Goal: Task Accomplishment & Management: Manage account settings

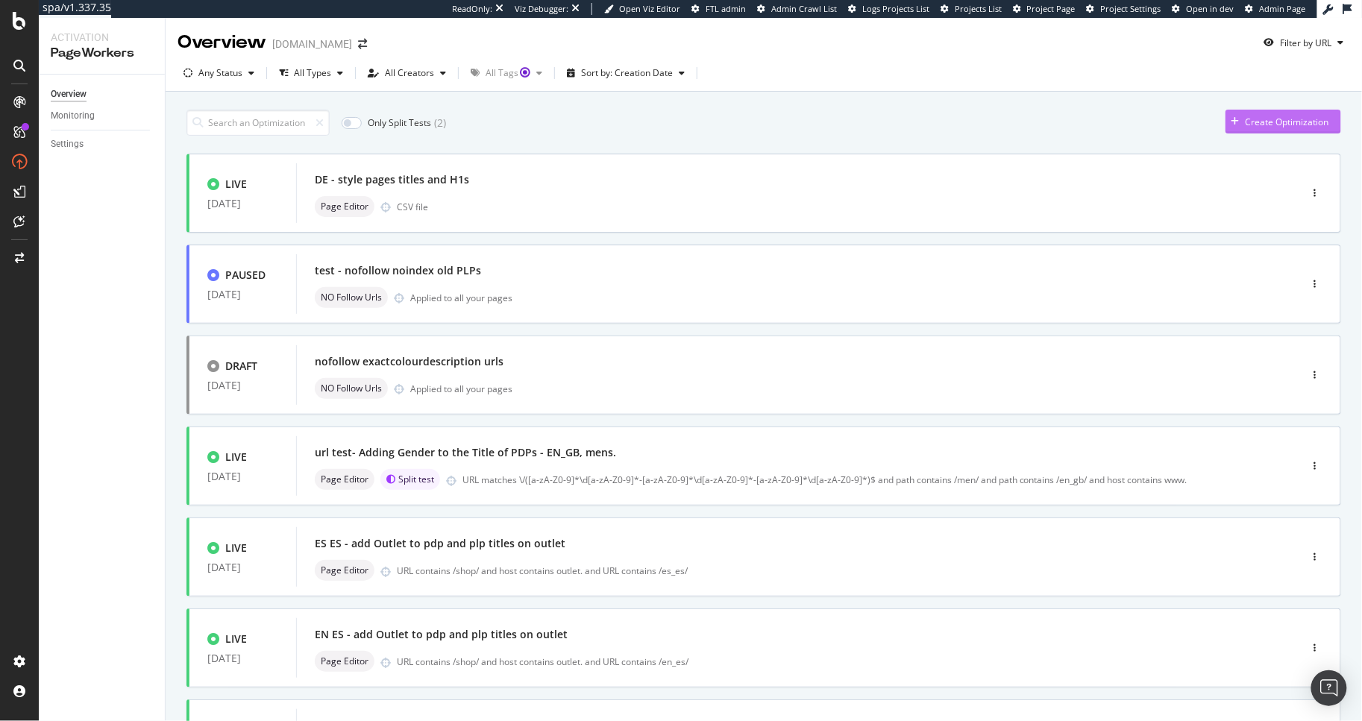
click at [1259, 122] on div "Create Optimization" at bounding box center [1288, 122] width 84 height 13
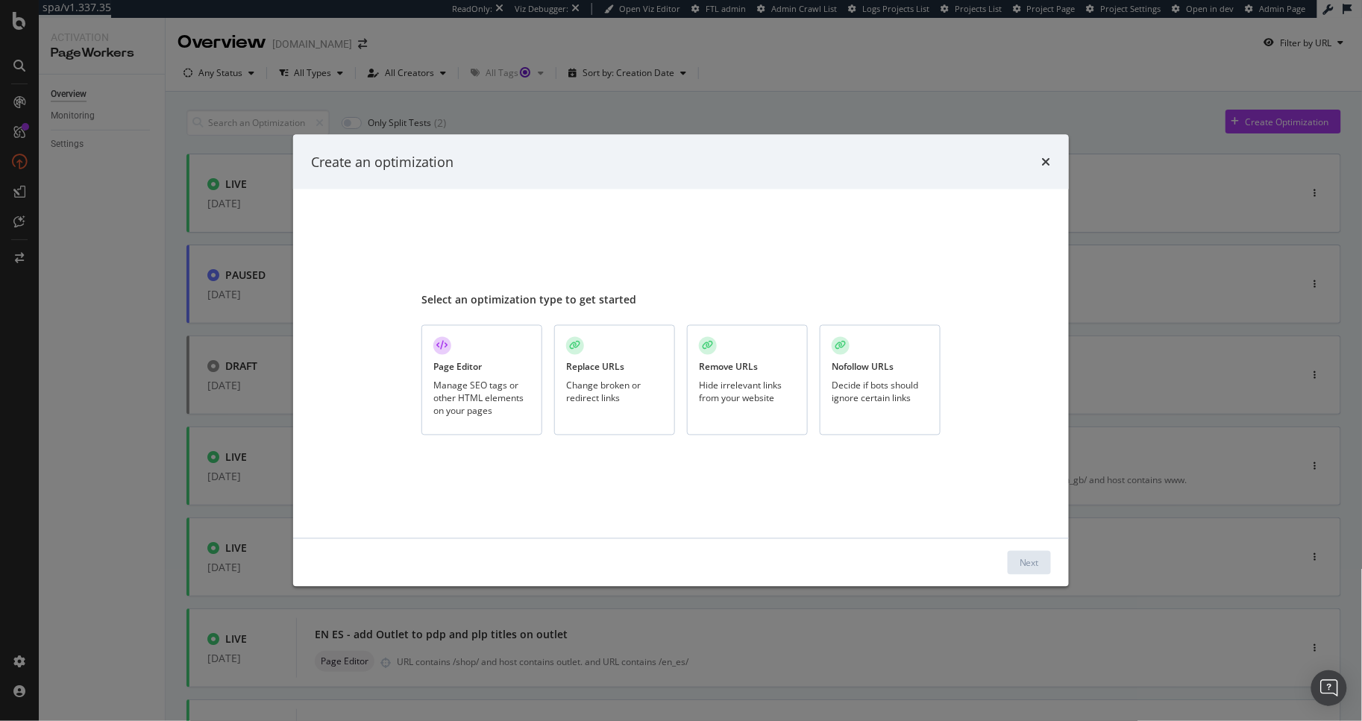
click at [430, 372] on div "Page Editor Manage SEO tags or other HTML elements on your pages" at bounding box center [481, 380] width 121 height 111
click at [1024, 557] on div "Next" at bounding box center [1029, 563] width 19 height 13
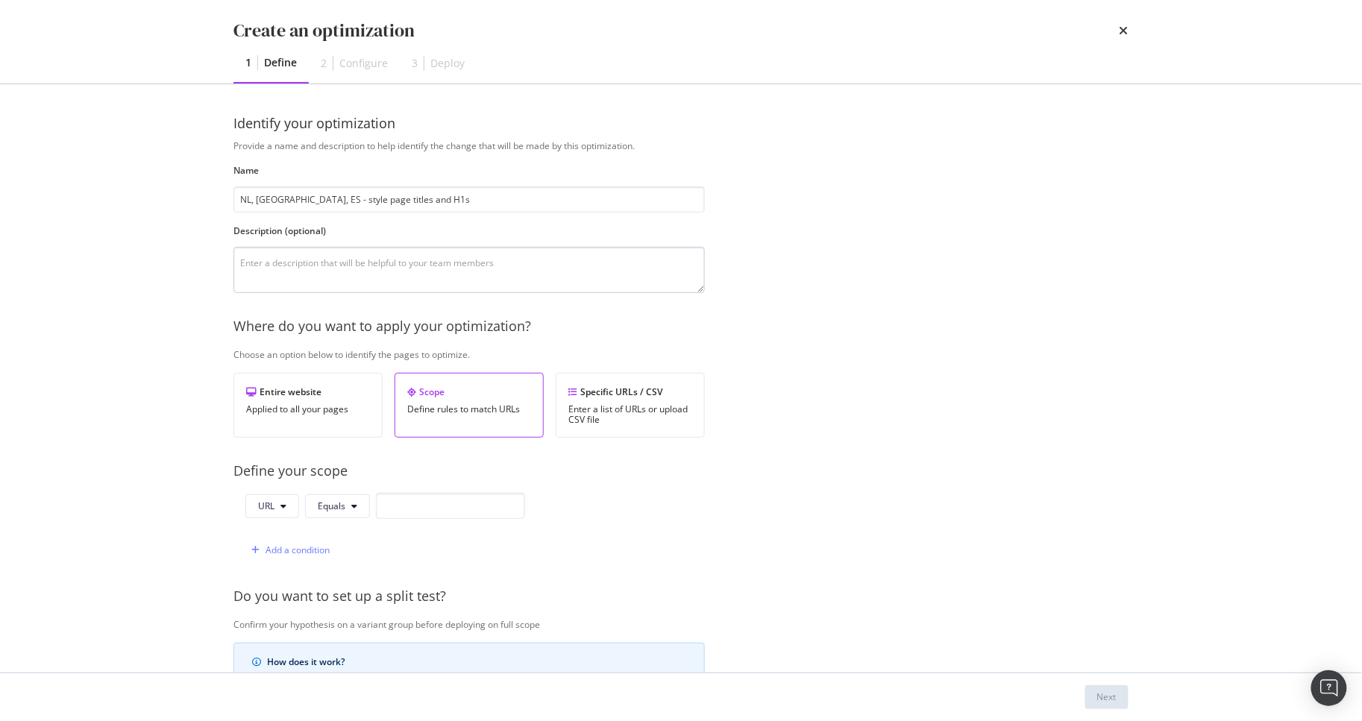
type input "NL, [GEOGRAPHIC_DATA], ES - style page titles and H1s"
click at [273, 263] on textarea "modal" at bounding box center [468, 270] width 471 height 46
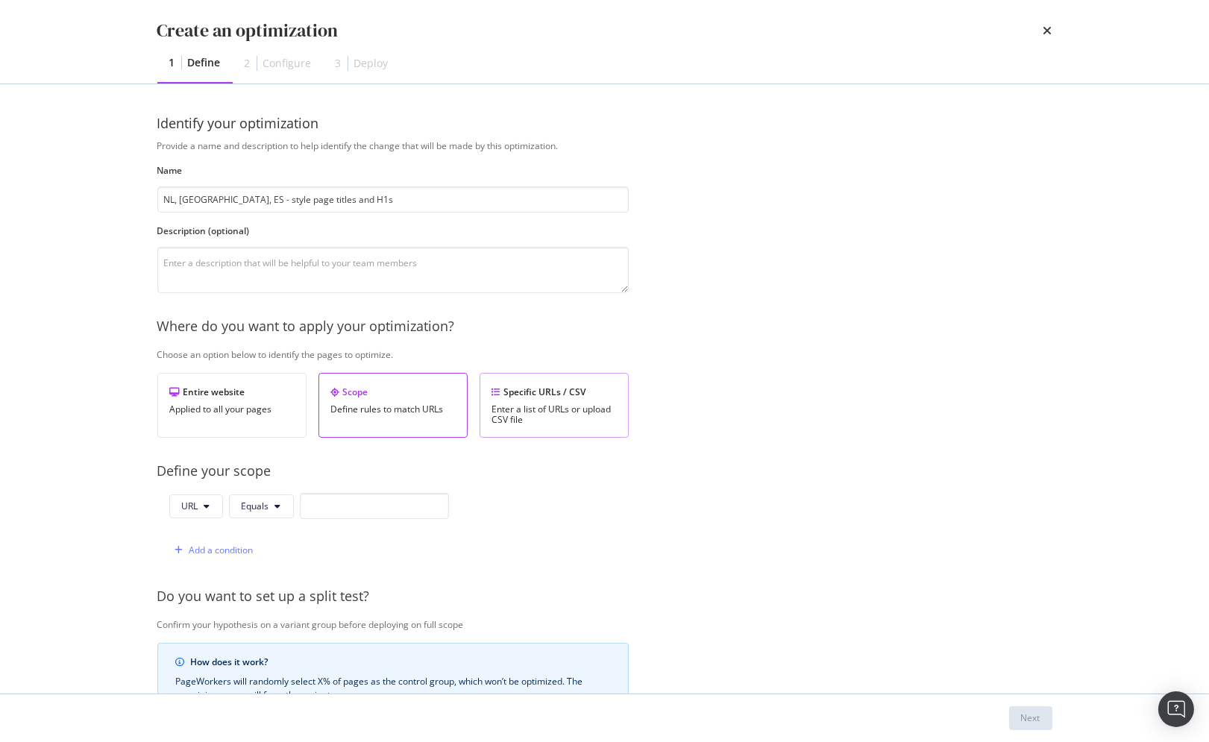
click at [538, 418] on div "Enter a list of URLs or upload CSV file" at bounding box center [554, 414] width 124 height 21
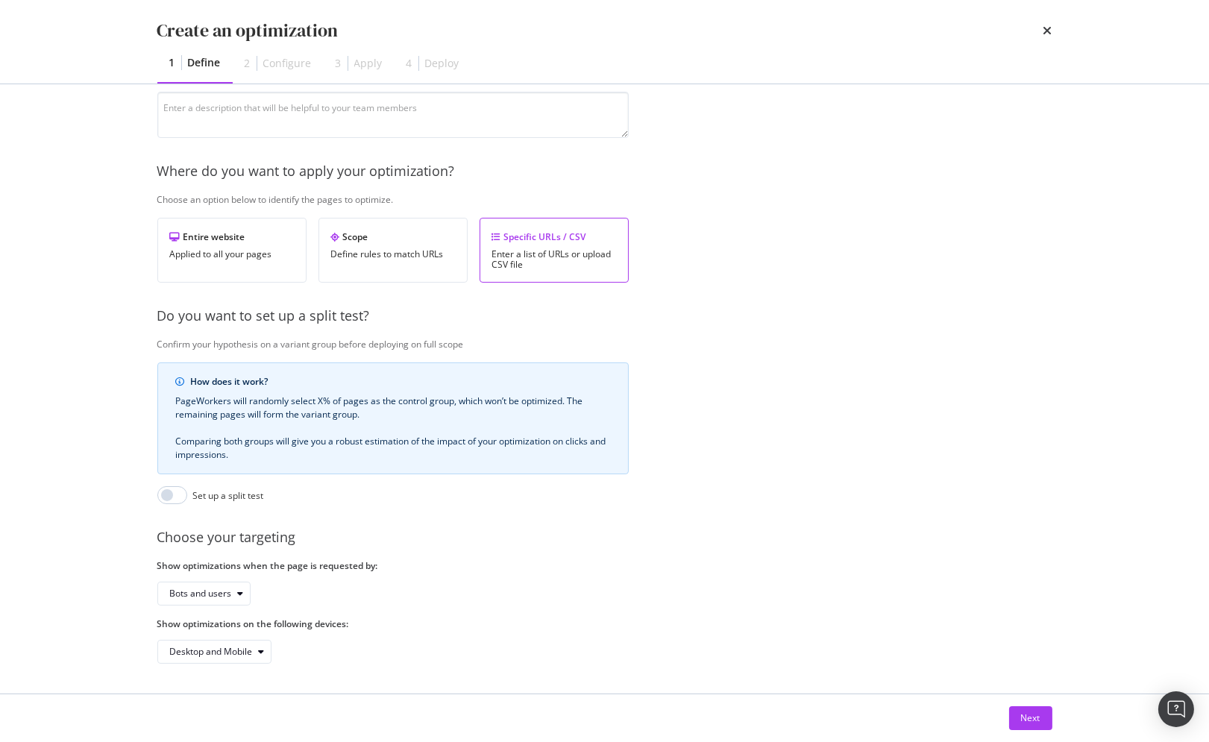
scroll to position [167, 0]
click at [1038, 715] on div "Next" at bounding box center [1030, 718] width 19 height 13
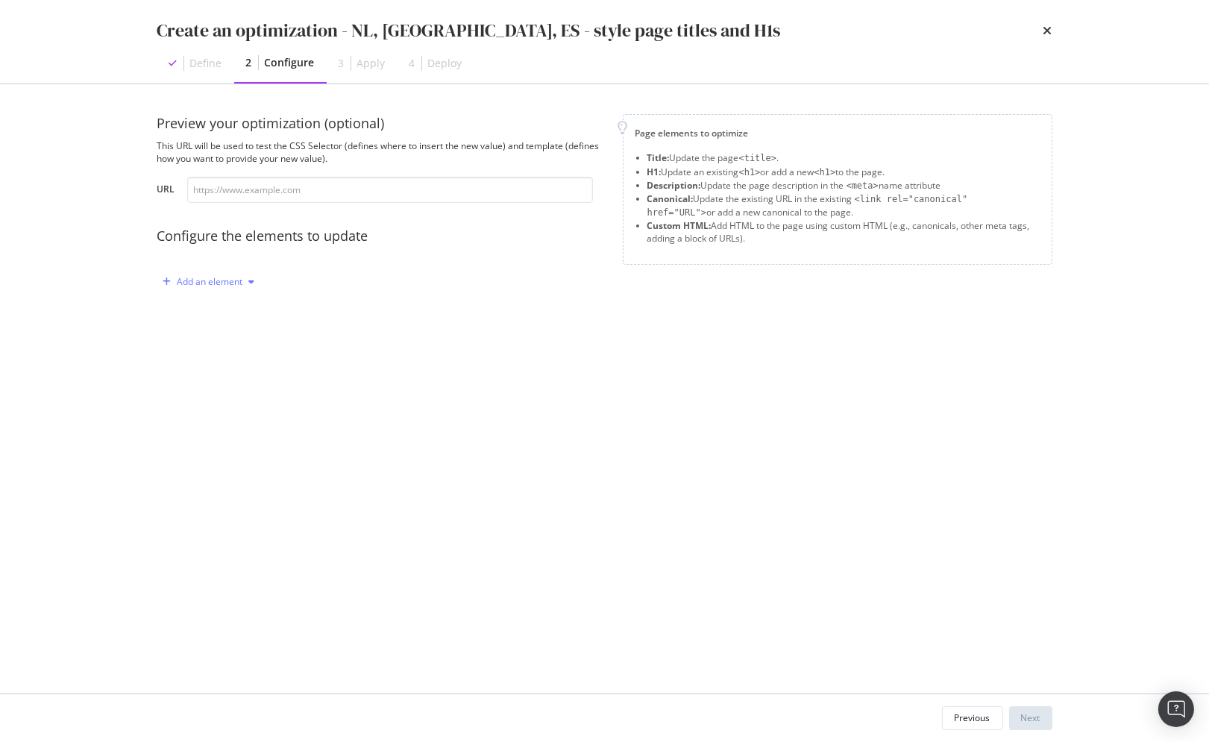
click at [225, 285] on div "Add an element" at bounding box center [211, 282] width 66 height 9
click at [201, 309] on div "Title" at bounding box center [206, 310] width 18 height 13
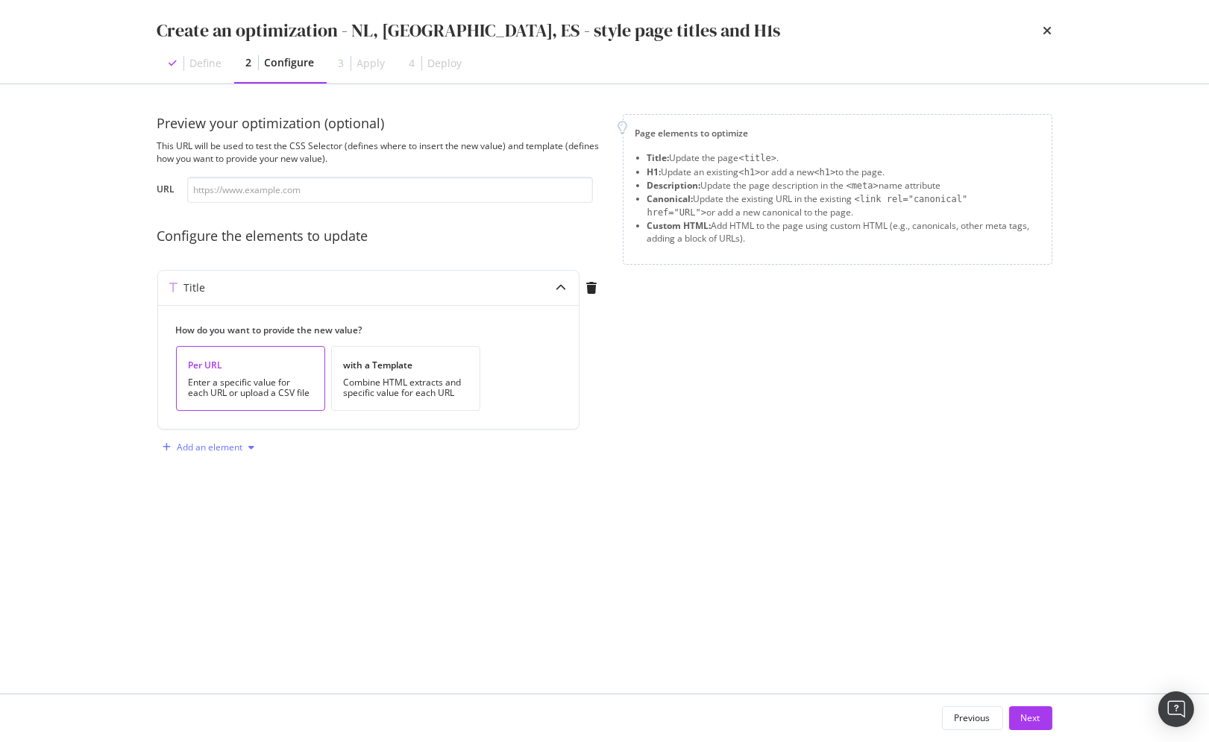
click at [228, 449] on div "Add an element" at bounding box center [211, 447] width 66 height 9
click at [218, 462] on div "H1 Description Canonical Custom HTML" at bounding box center [217, 513] width 107 height 105
click at [219, 467] on div "H1" at bounding box center [217, 476] width 101 height 19
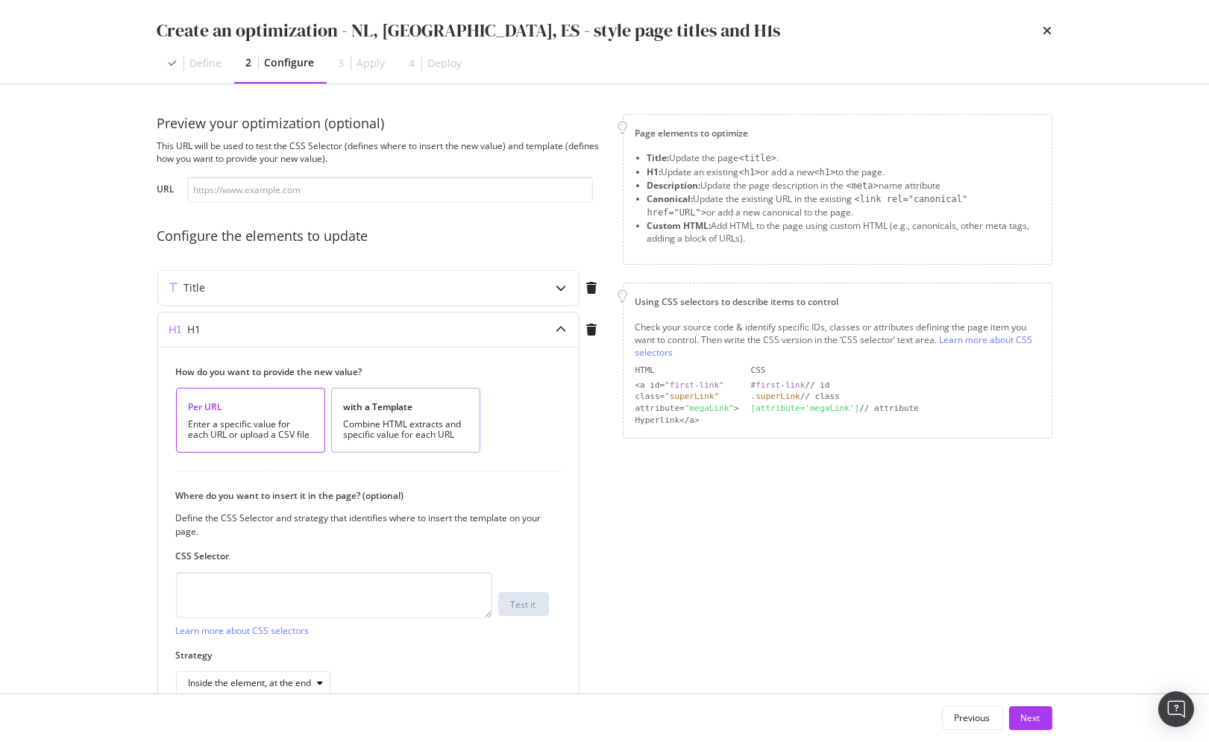
click at [407, 437] on div "Combine HTML extracts and specific value for each URL" at bounding box center [406, 429] width 124 height 21
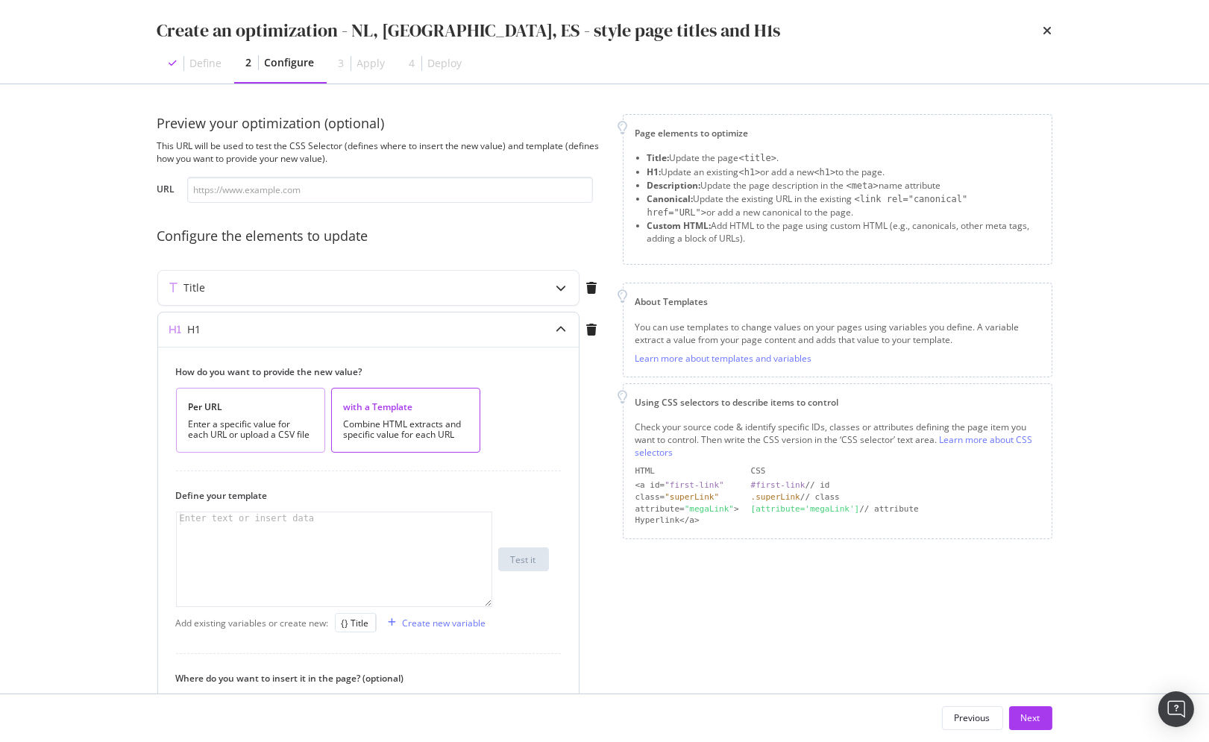
click at [259, 438] on div "Enter a specific value for each URL or upload a CSV file" at bounding box center [251, 429] width 124 height 21
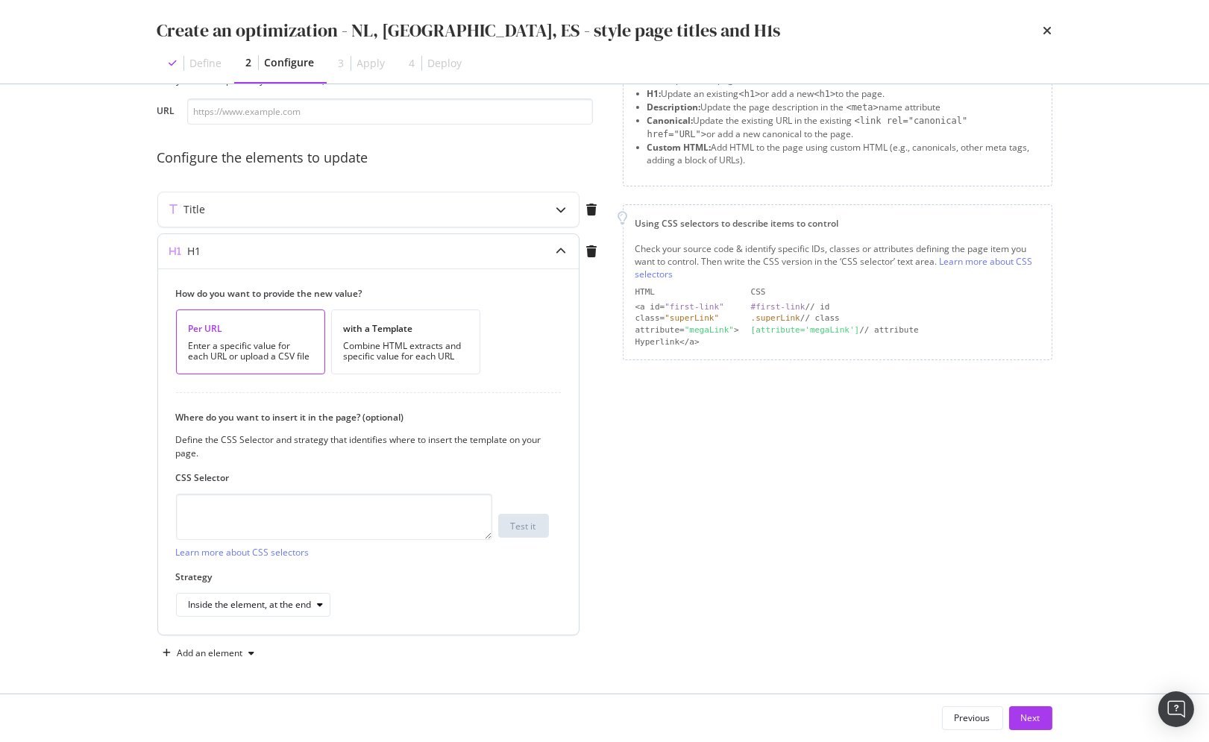
scroll to position [79, 0]
click at [1044, 715] on button "Next" at bounding box center [1030, 718] width 43 height 24
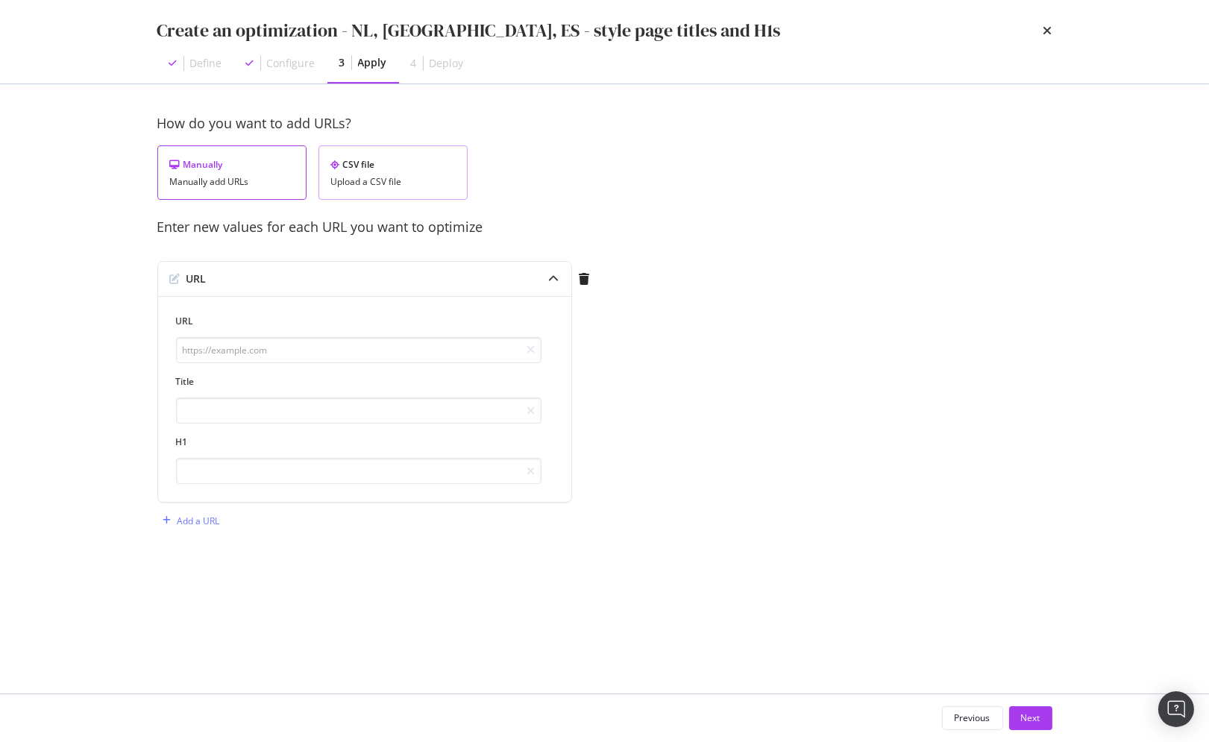
click at [398, 186] on div "Upload a CSV file" at bounding box center [393, 182] width 124 height 10
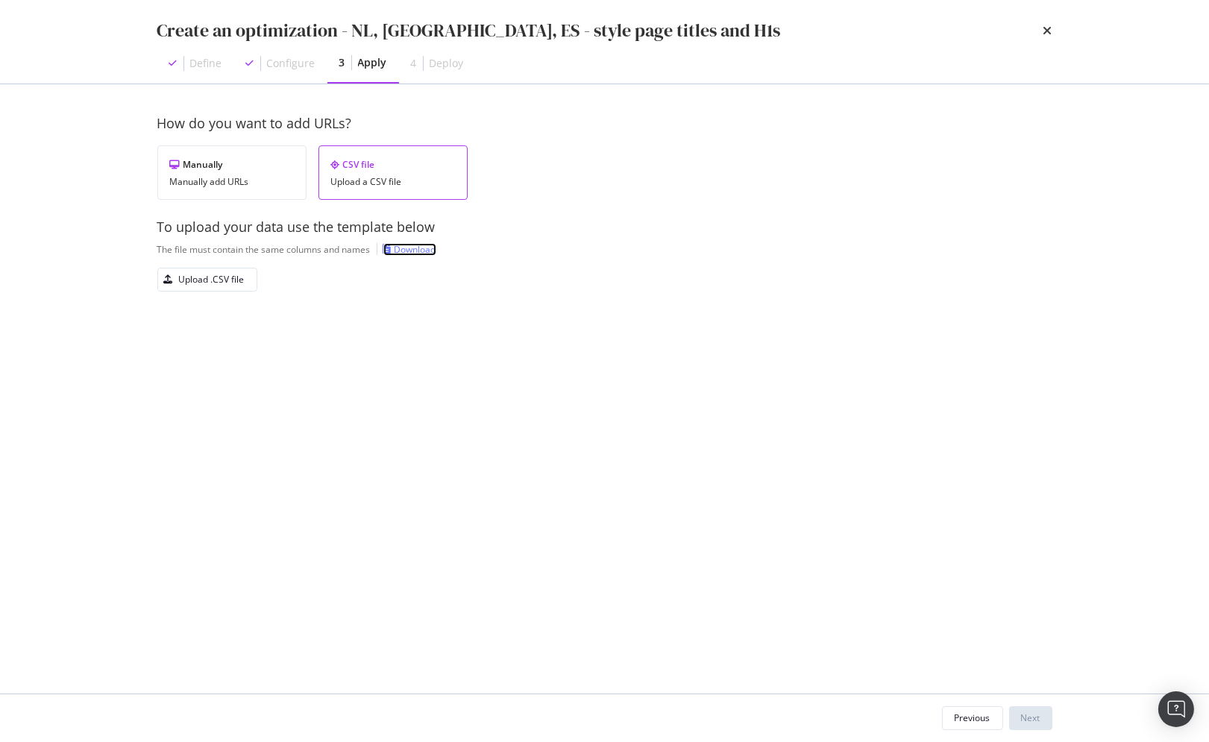
click at [413, 248] on div "Download" at bounding box center [416, 249] width 42 height 13
click at [233, 273] on div "Upload .CSV file" at bounding box center [212, 279] width 66 height 13
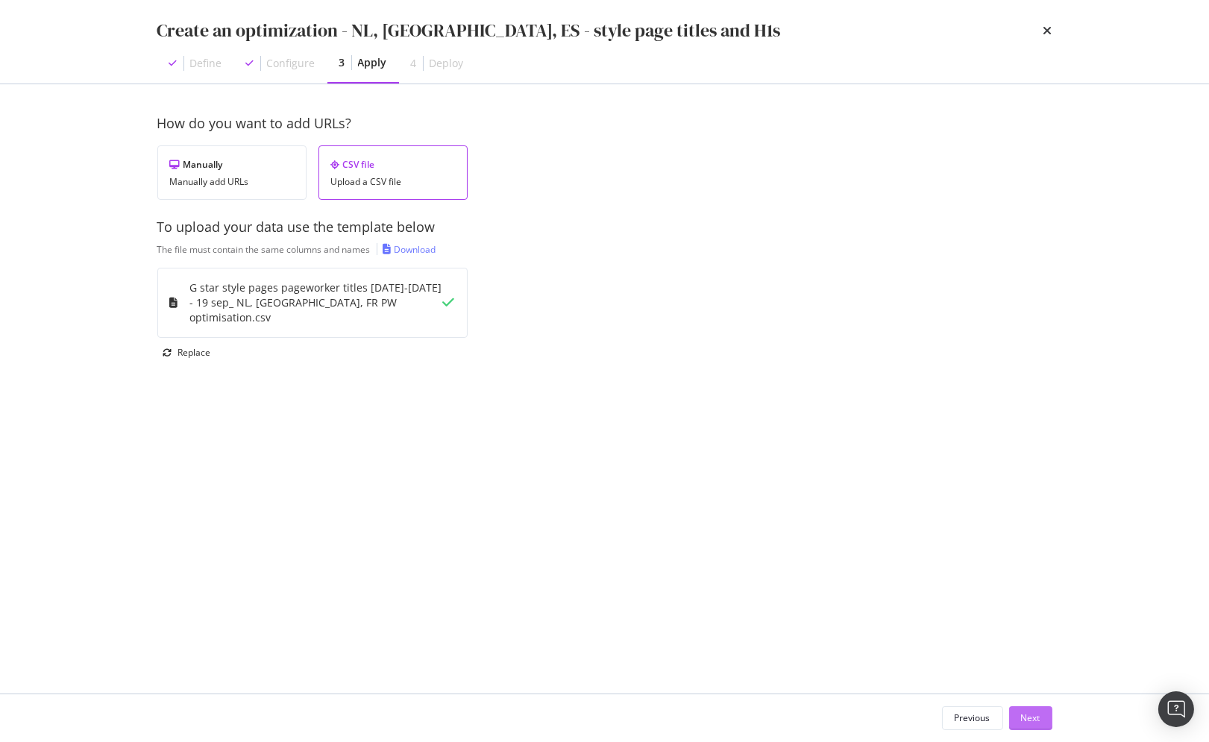
click at [1023, 716] on div "Next" at bounding box center [1030, 718] width 19 height 13
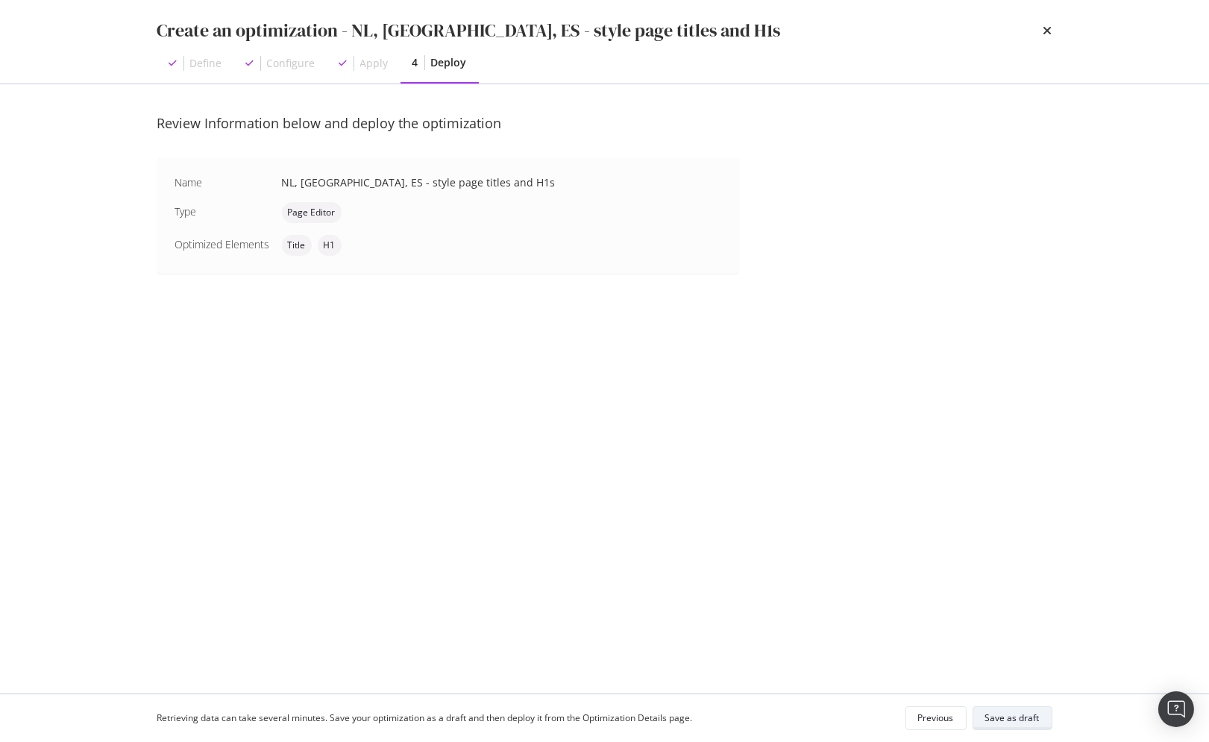
click at [1010, 721] on div "Save as draft" at bounding box center [1012, 718] width 54 height 13
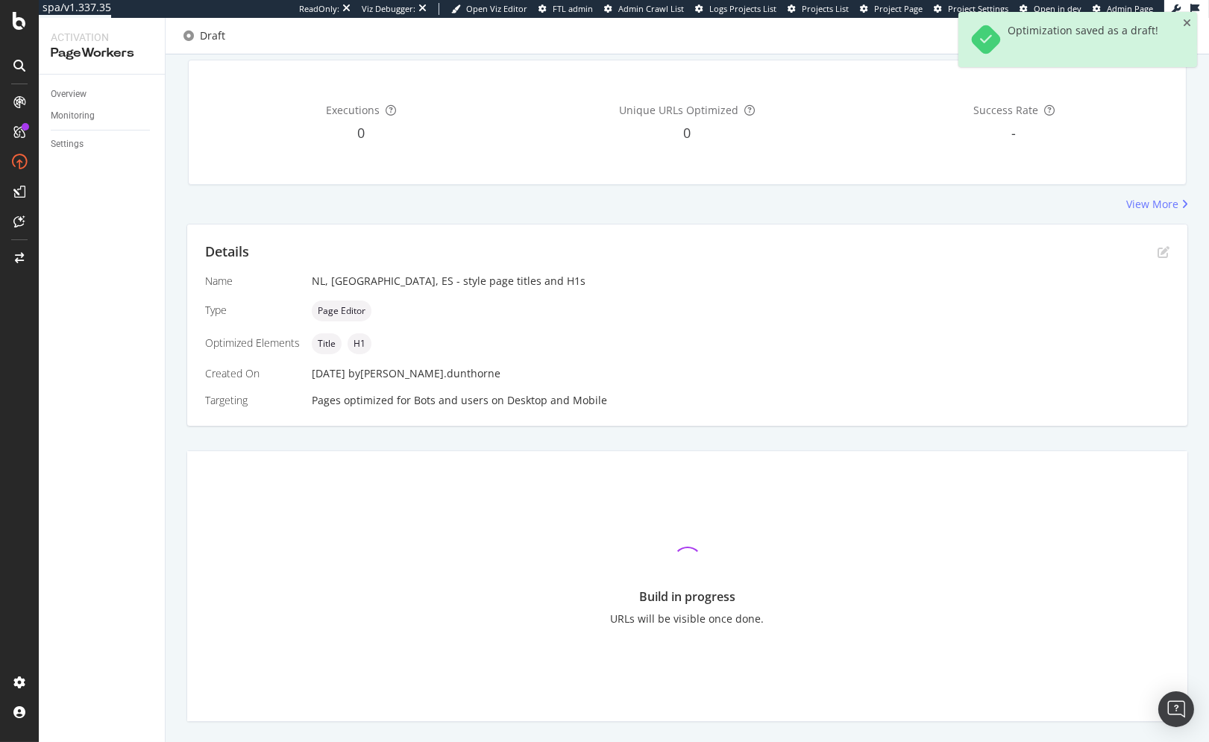
scroll to position [148, 0]
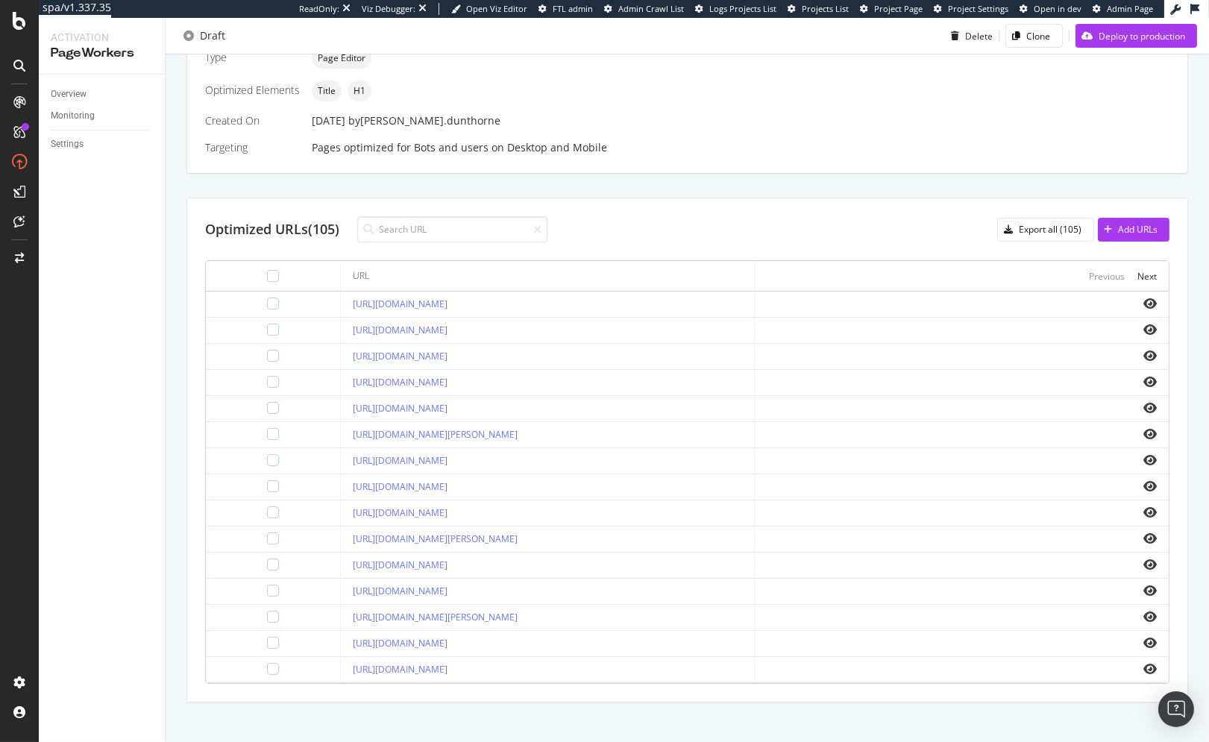
scroll to position [394, 0]
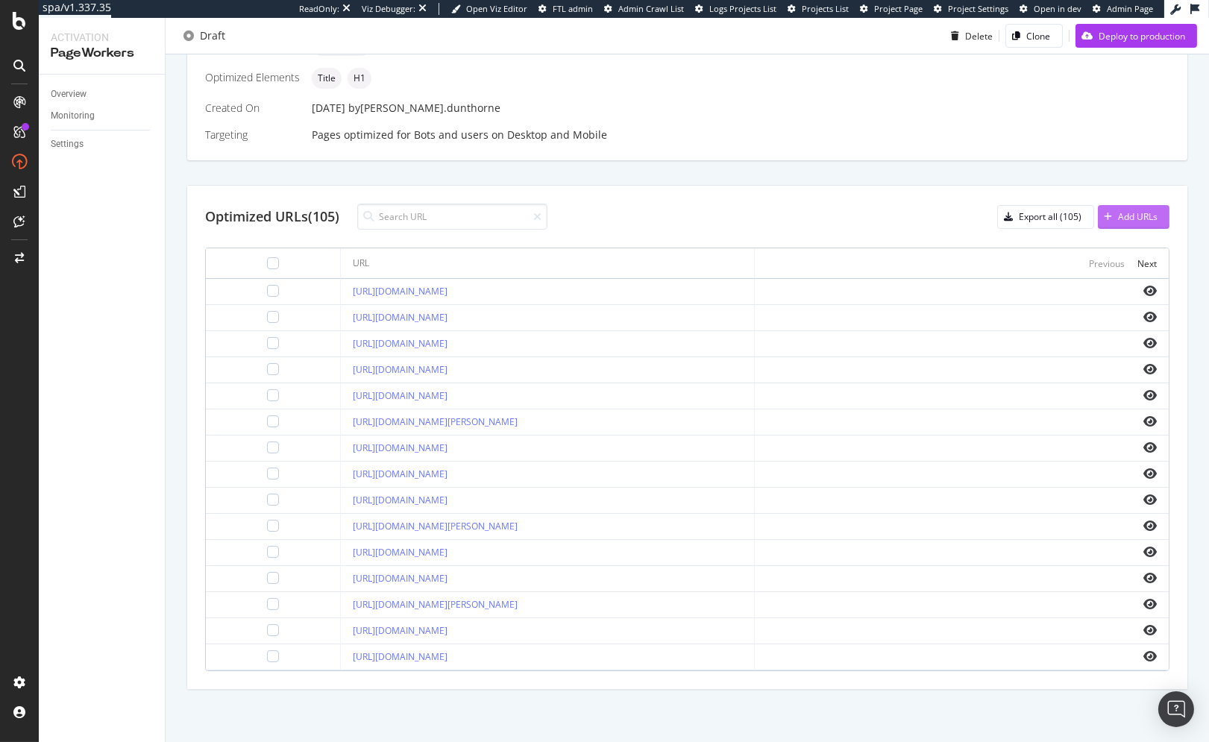
click at [1118, 221] on div "Add URLs" at bounding box center [1138, 216] width 40 height 13
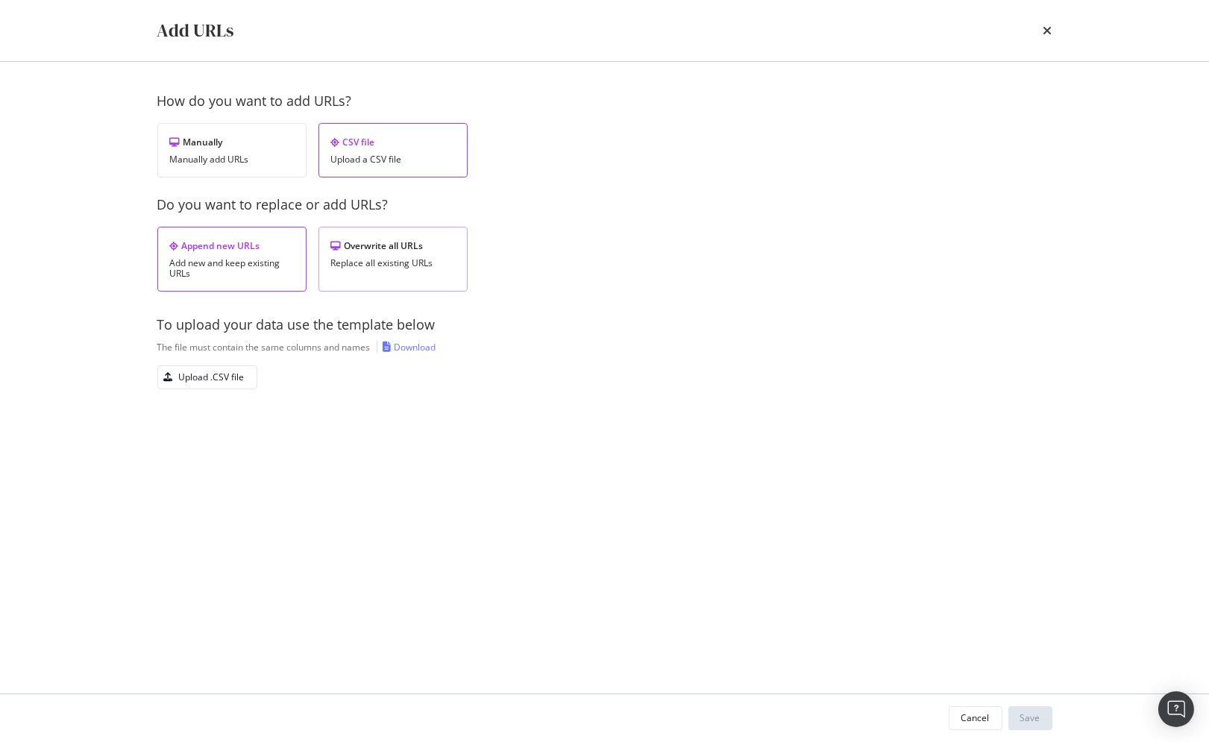
click at [370, 260] on div "Replace all existing URLs" at bounding box center [393, 263] width 124 height 10
click at [219, 379] on div "Upload .CSV file" at bounding box center [212, 377] width 66 height 13
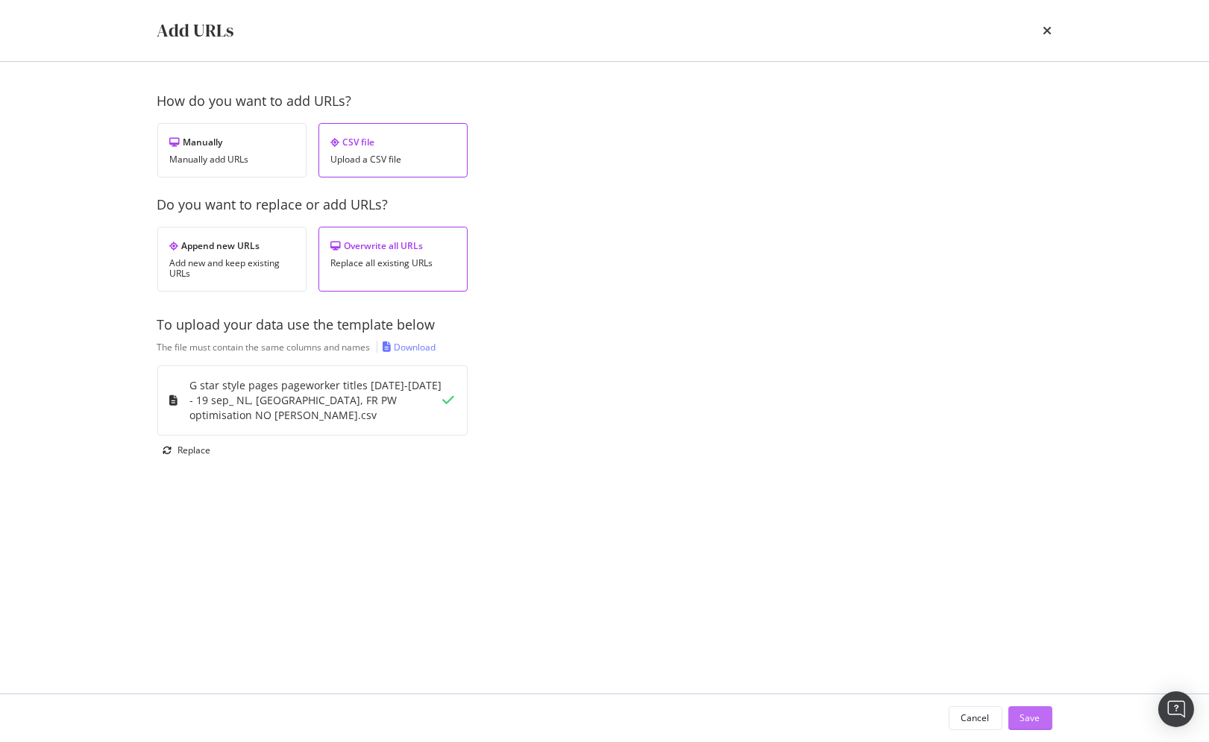
click at [1035, 715] on div "Save" at bounding box center [1030, 718] width 20 height 13
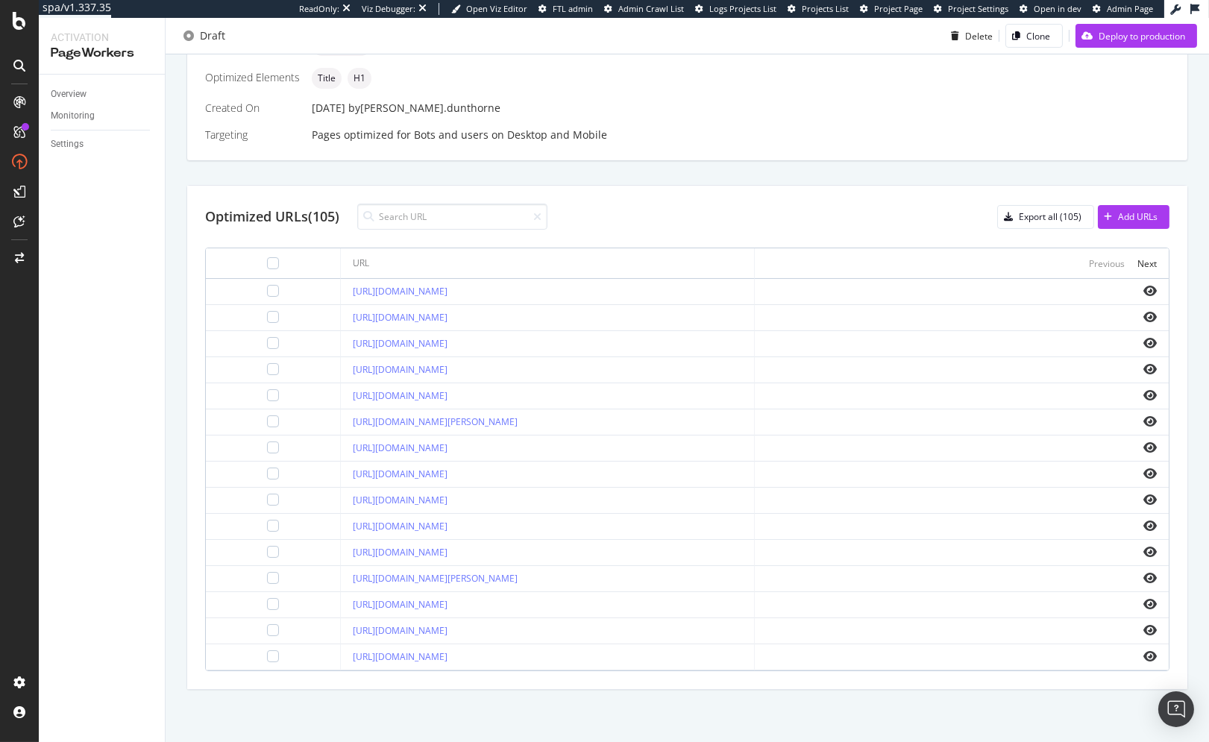
scroll to position [0, 0]
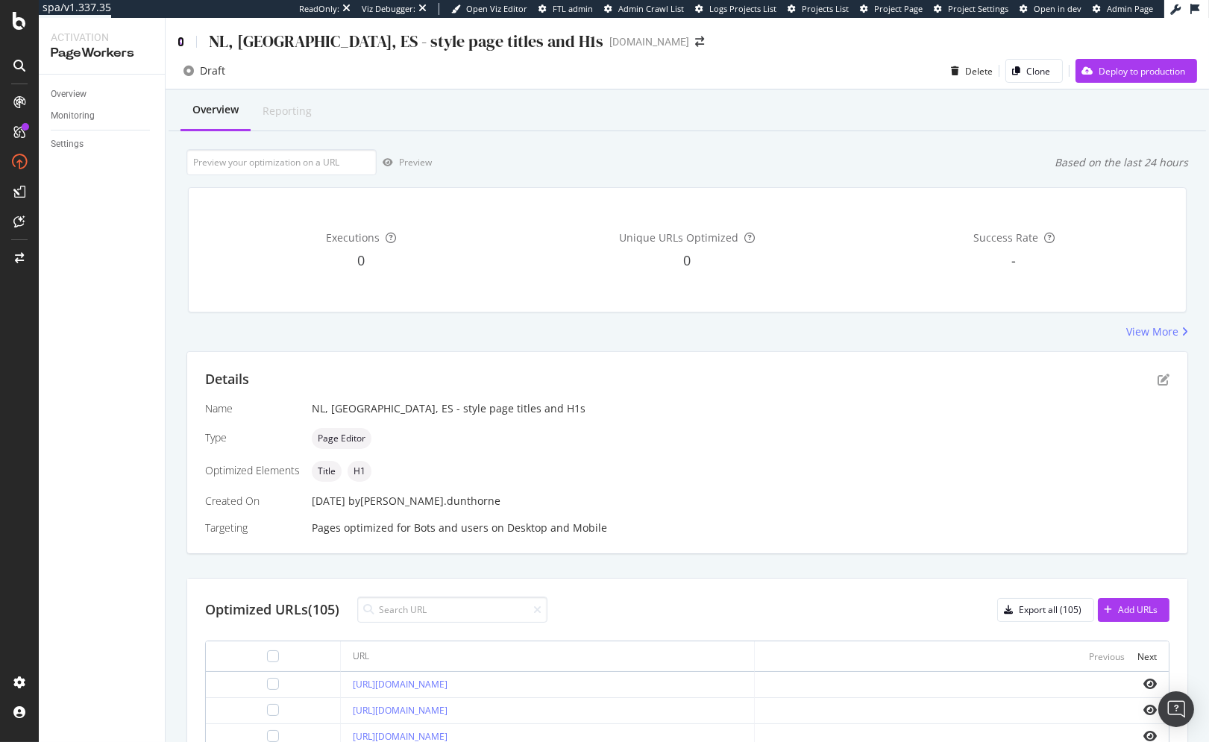
click at [179, 42] on icon at bounding box center [181, 42] width 7 height 10
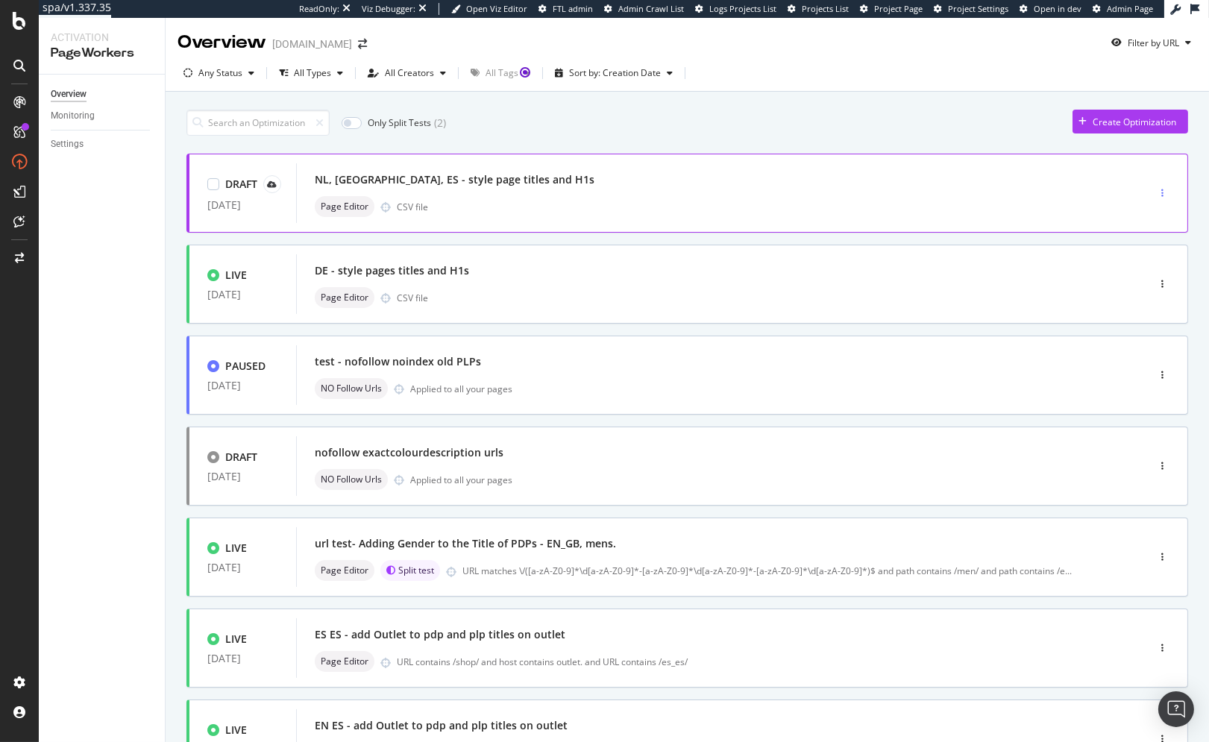
click at [1161, 196] on icon "button" at bounding box center [1162, 193] width 2 height 9
click at [269, 187] on icon at bounding box center [273, 184] width 10 height 7
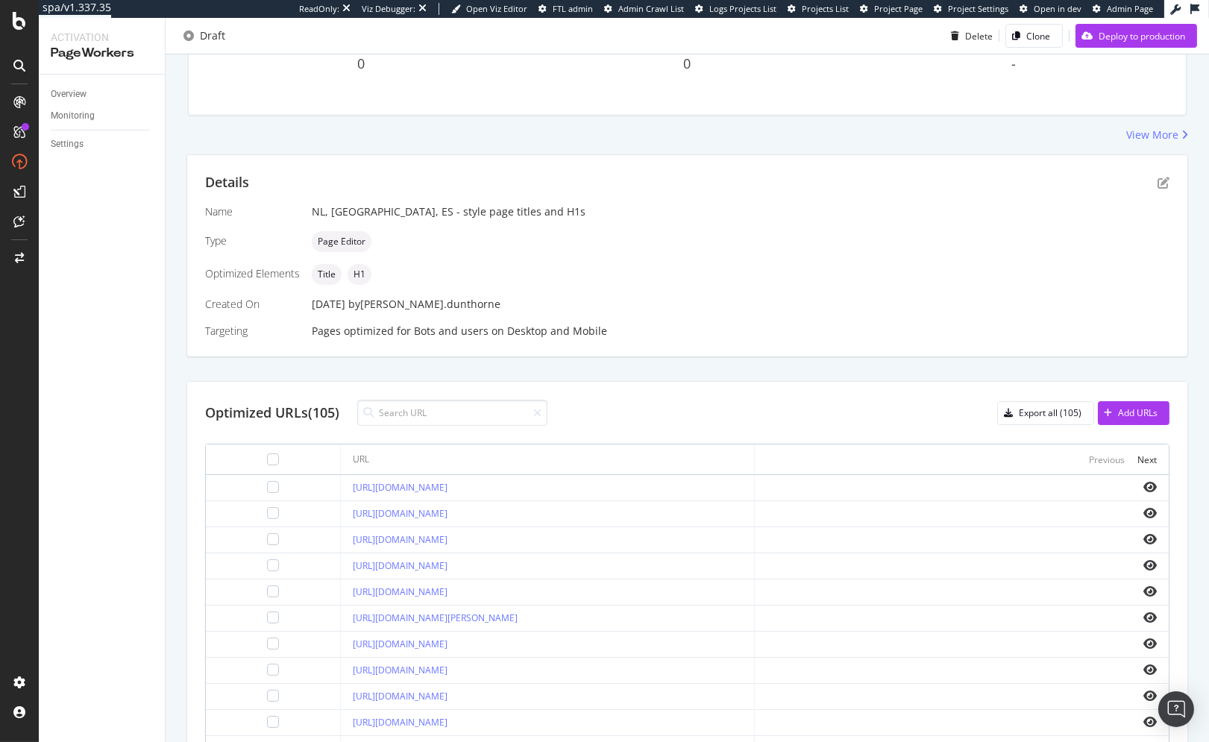
scroll to position [394, 0]
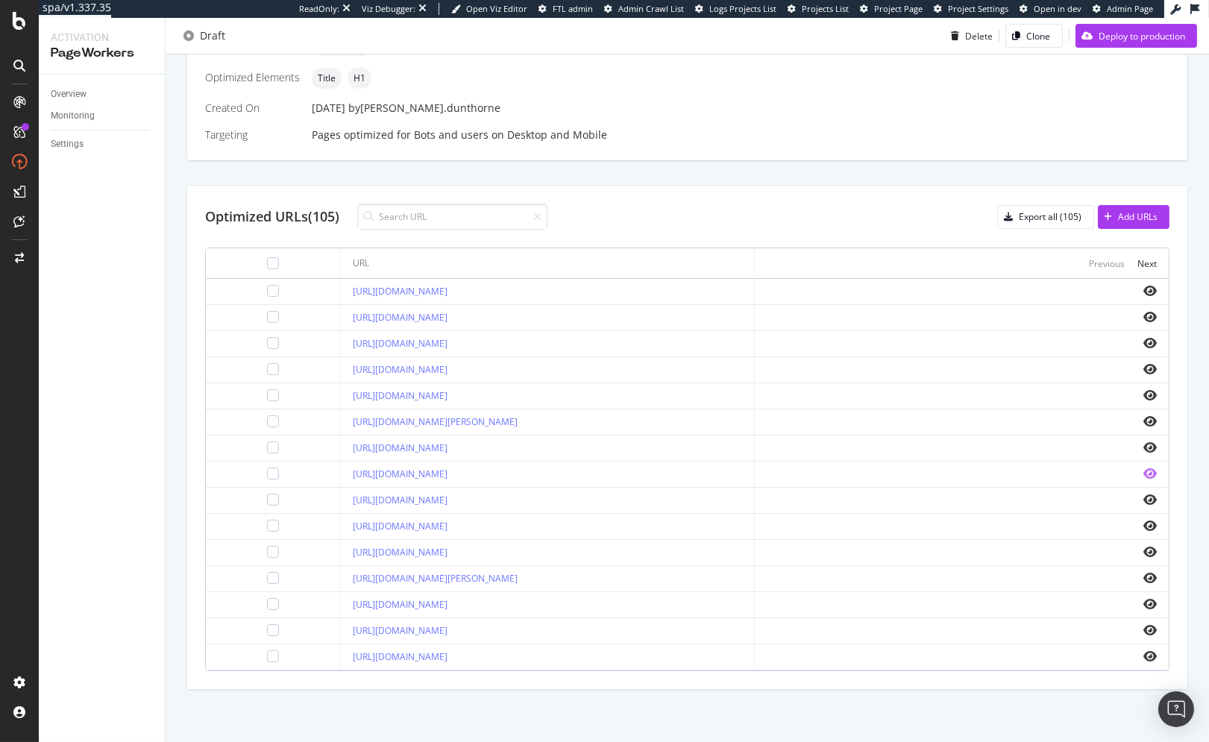
click at [1144, 478] on icon "eye" at bounding box center [1150, 474] width 13 height 12
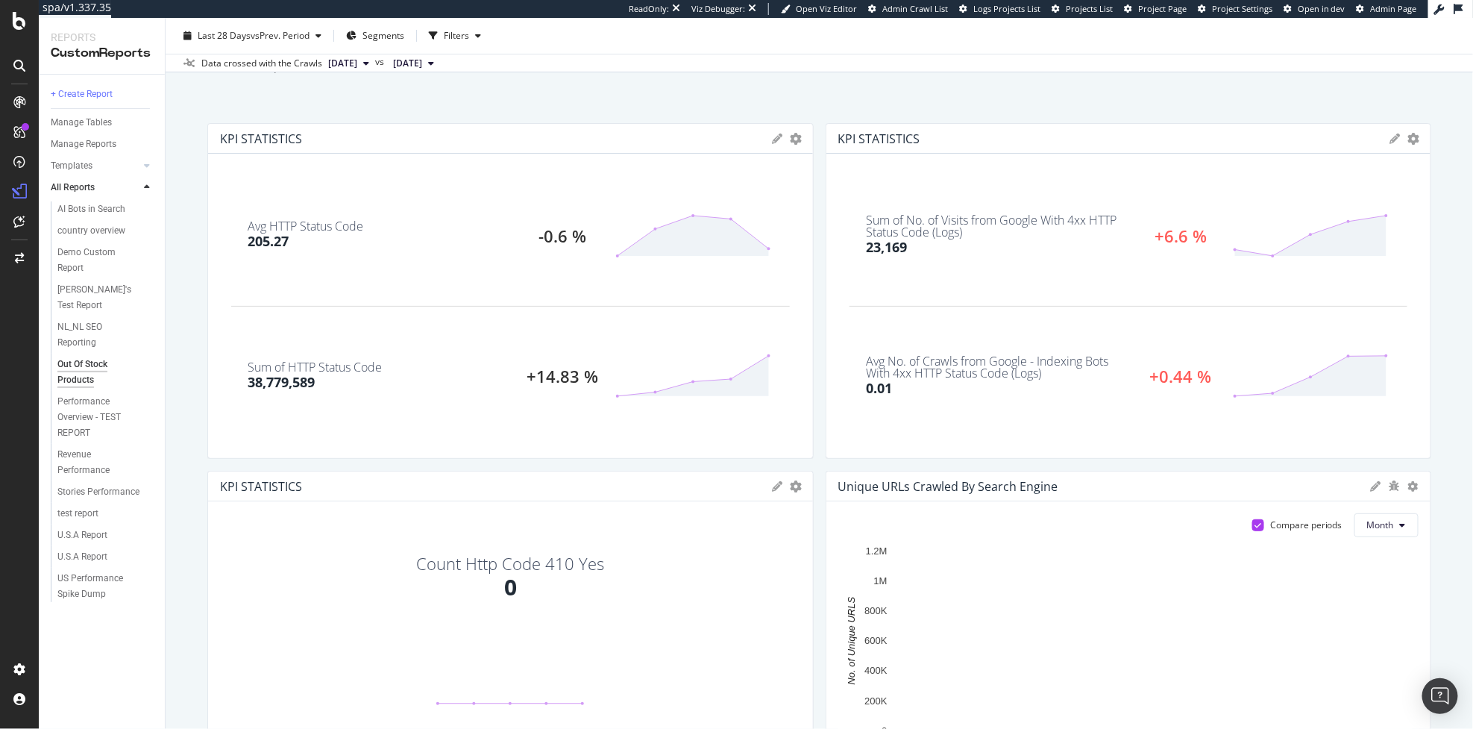
scroll to position [93, 0]
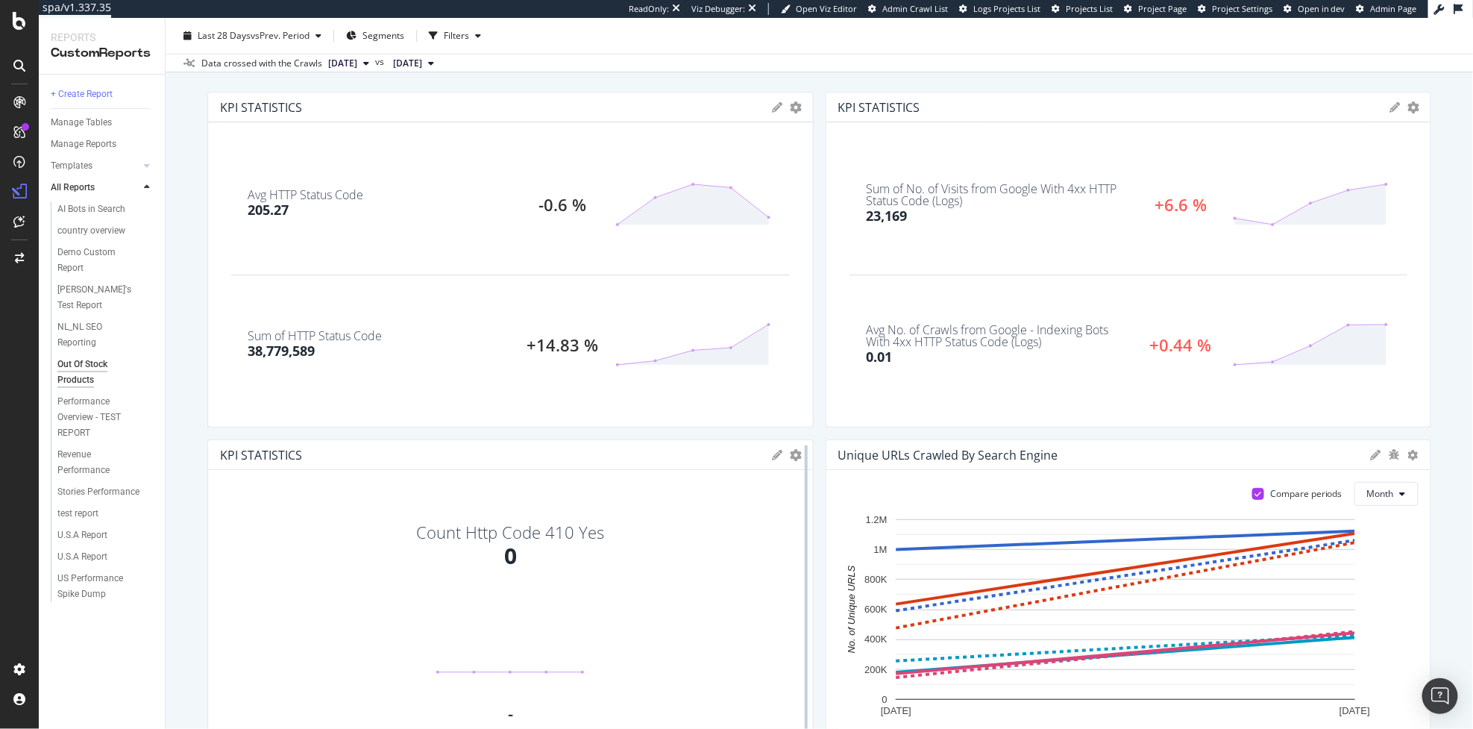
click at [799, 450] on div at bounding box center [806, 607] width 15 height 336
click at [791, 456] on icon "gear" at bounding box center [797, 455] width 12 height 12
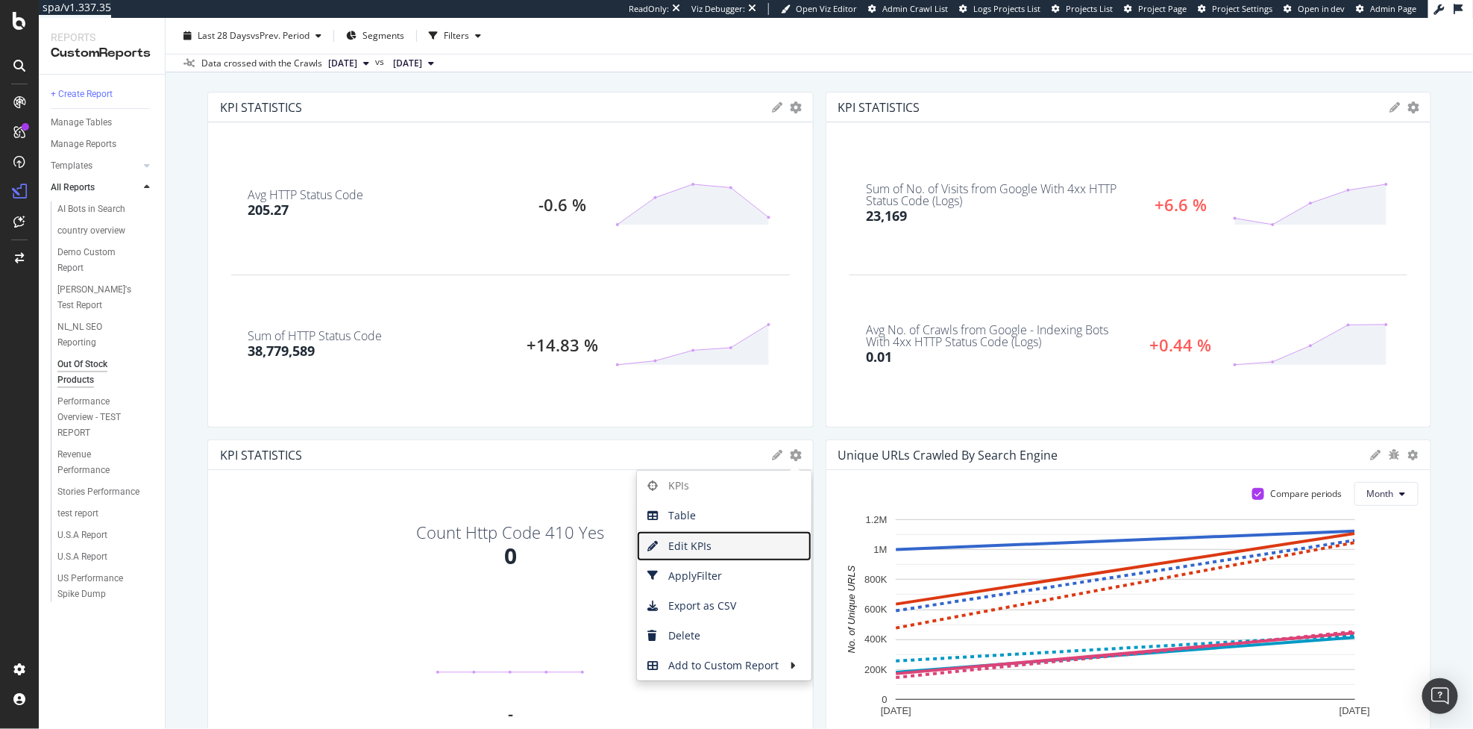
click at [706, 539] on span "Edit KPIs" at bounding box center [724, 546] width 175 height 22
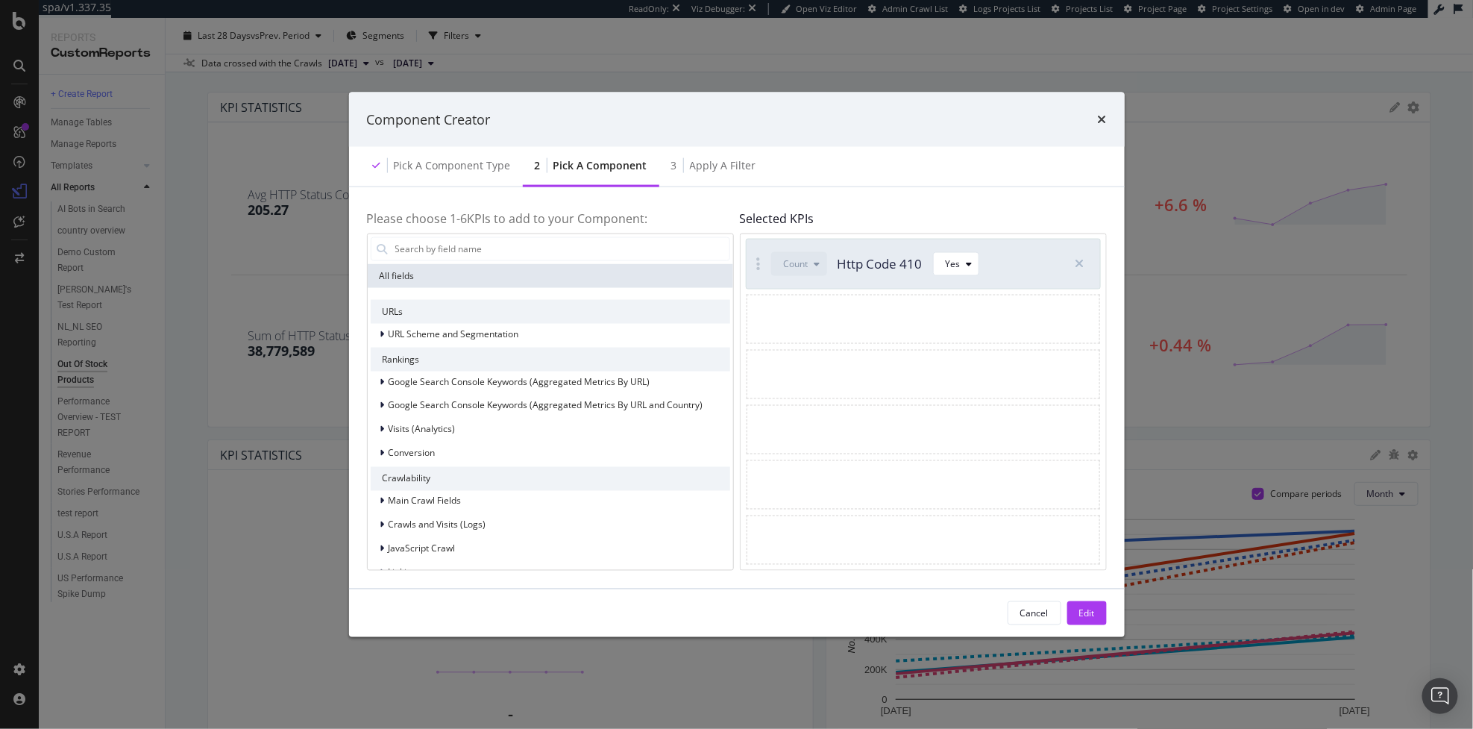
click at [307, 515] on div "Component Creator Pick a Component type 2 Pick a Component 3 Apply a Filter Ple…" at bounding box center [736, 364] width 1473 height 729
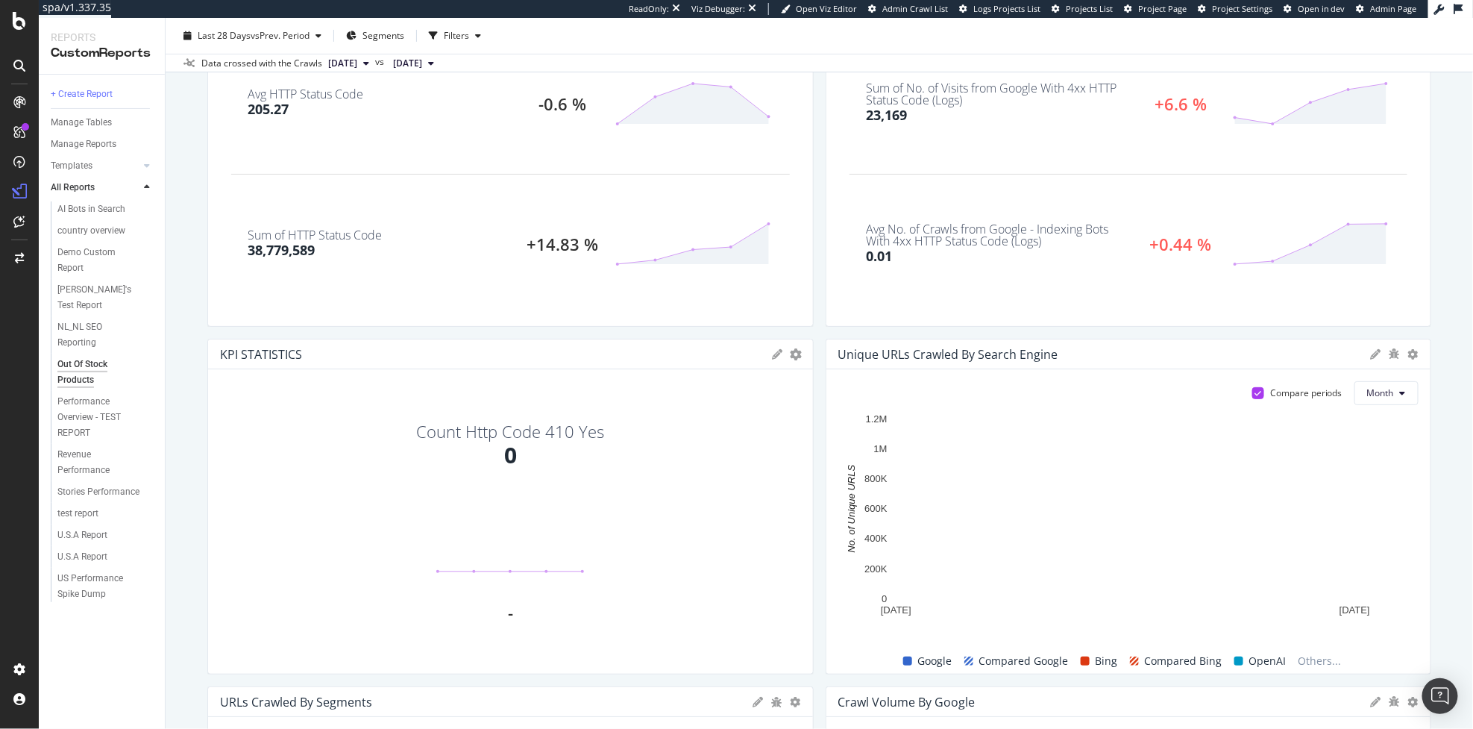
scroll to position [196, 0]
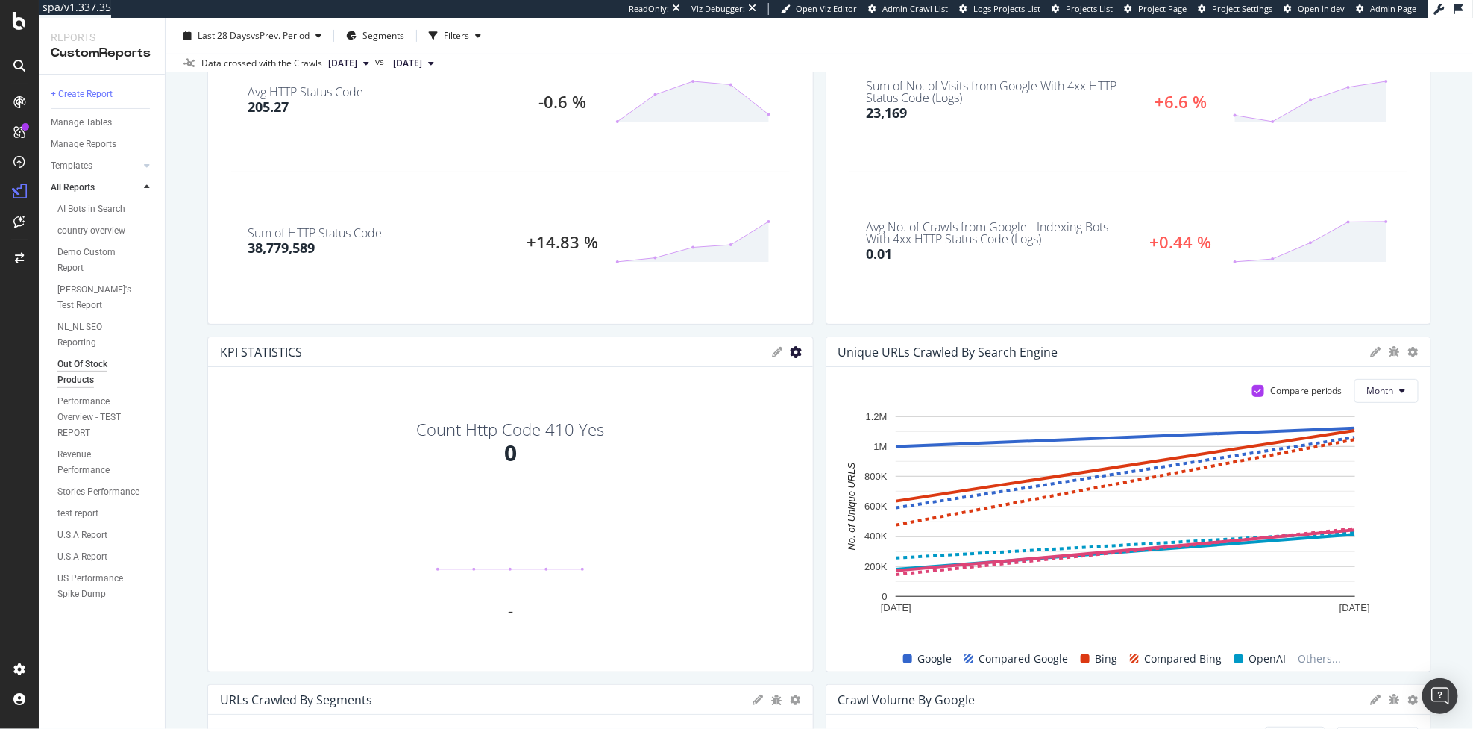
click at [791, 351] on icon "gear" at bounding box center [797, 352] width 12 height 12
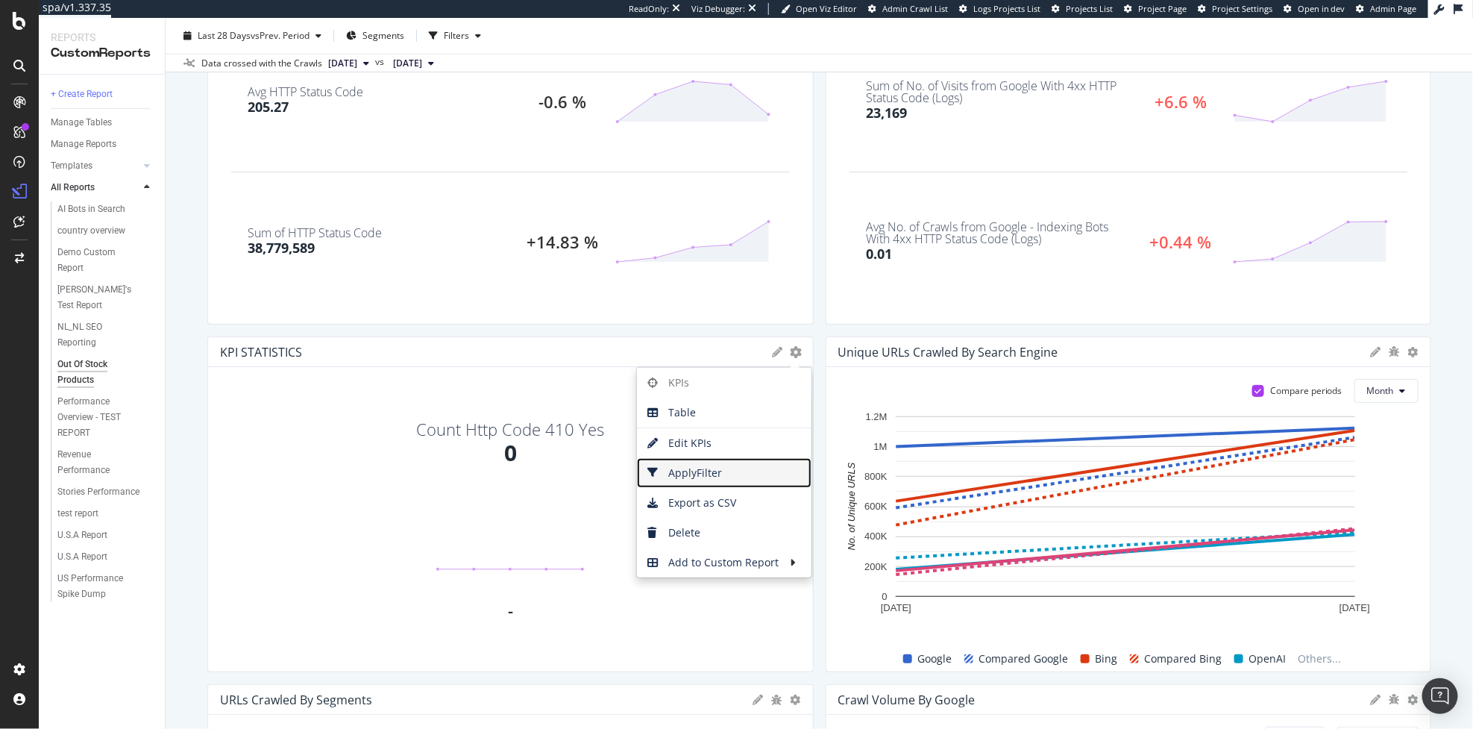
click at [681, 474] on span "Apply Filter" at bounding box center [724, 473] width 175 height 22
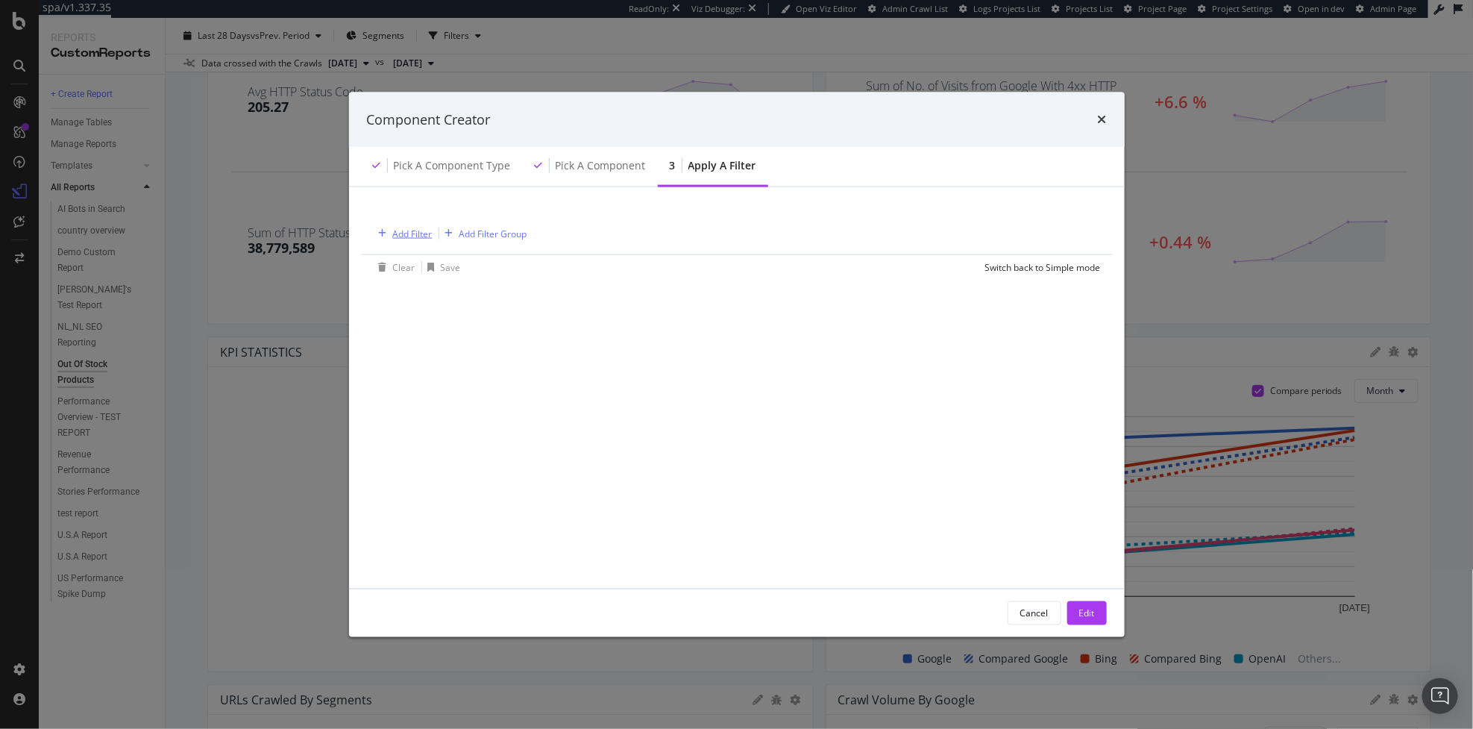
click at [427, 240] on div "Add Filter" at bounding box center [403, 233] width 60 height 16
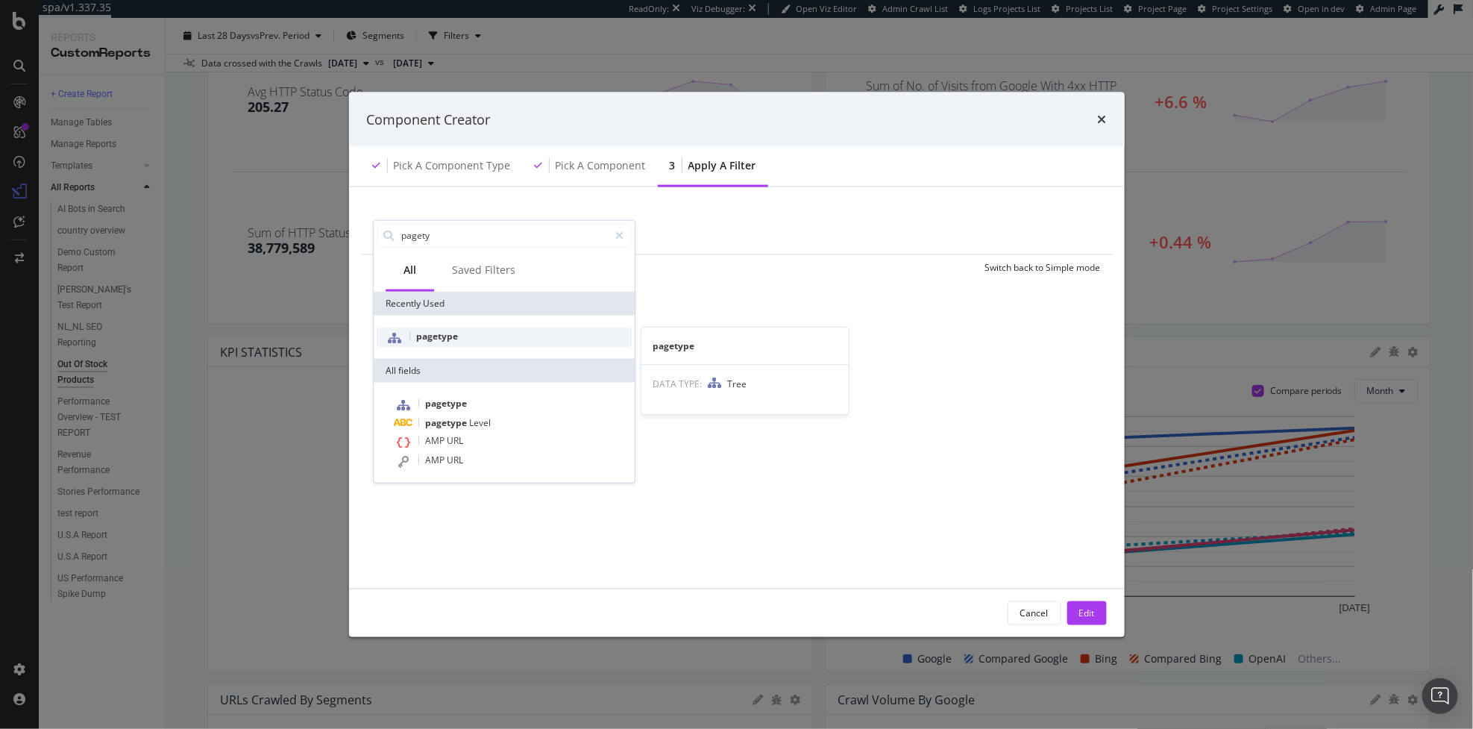
type input "pagety"
click at [494, 338] on div "pagetype" at bounding box center [504, 336] width 255 height 19
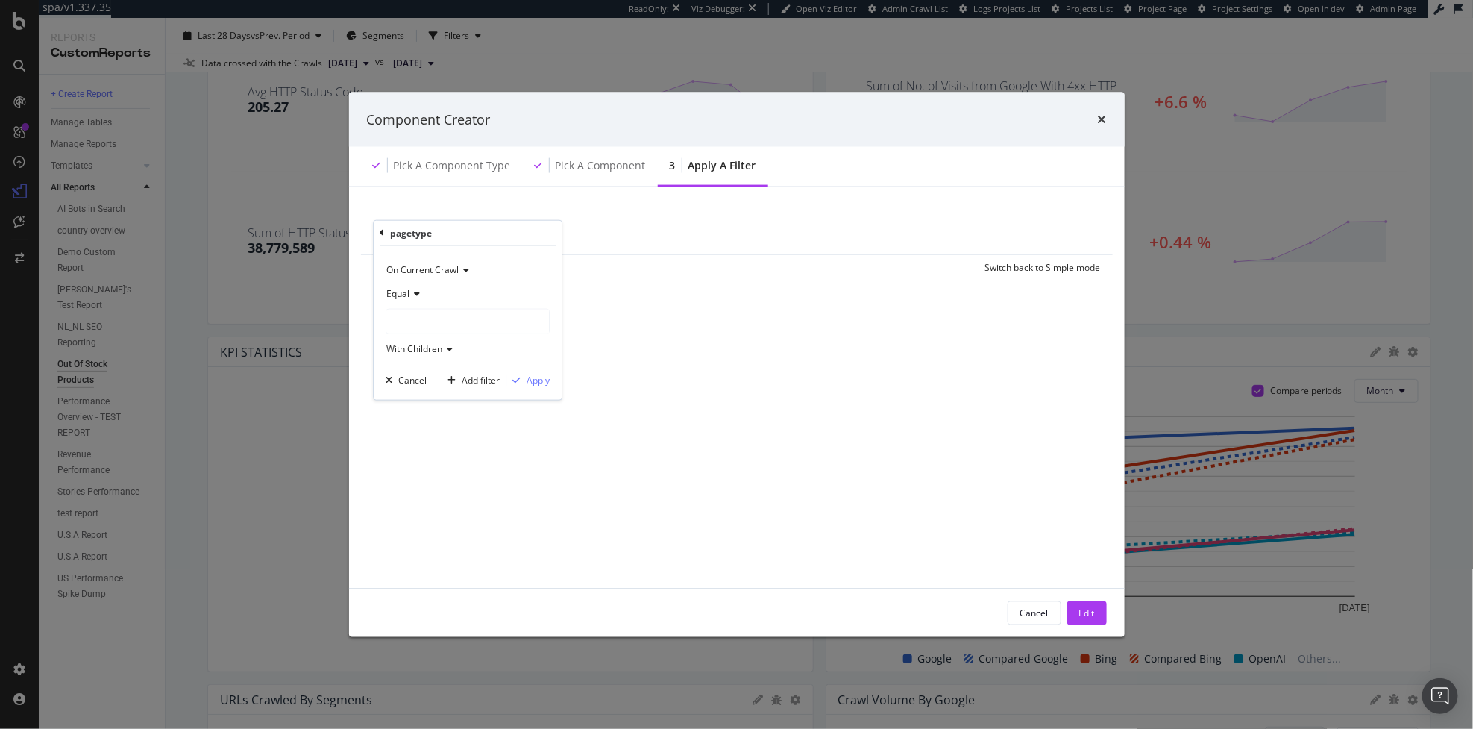
click at [418, 320] on div "modal" at bounding box center [467, 321] width 163 height 24
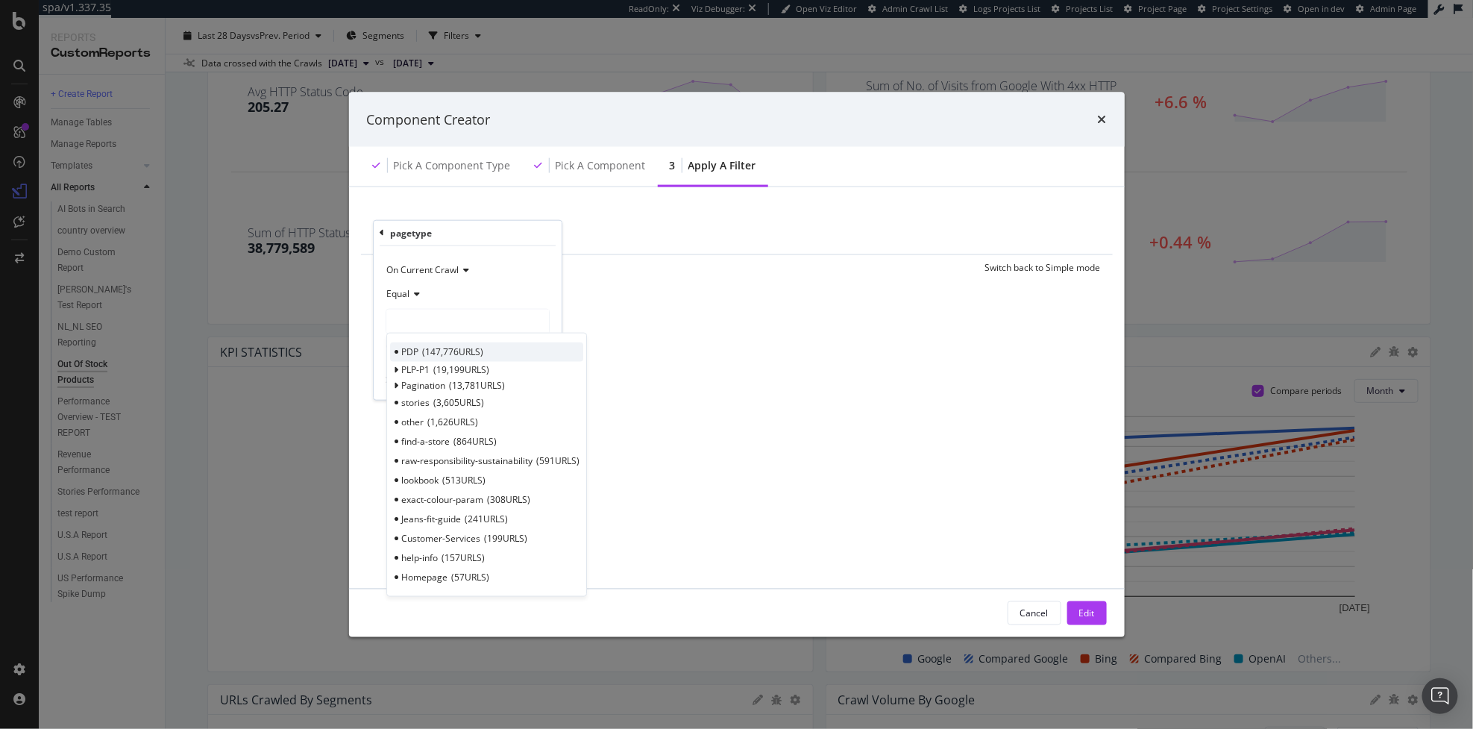
click at [427, 349] on span "147,776 URLS" at bounding box center [452, 351] width 61 height 13
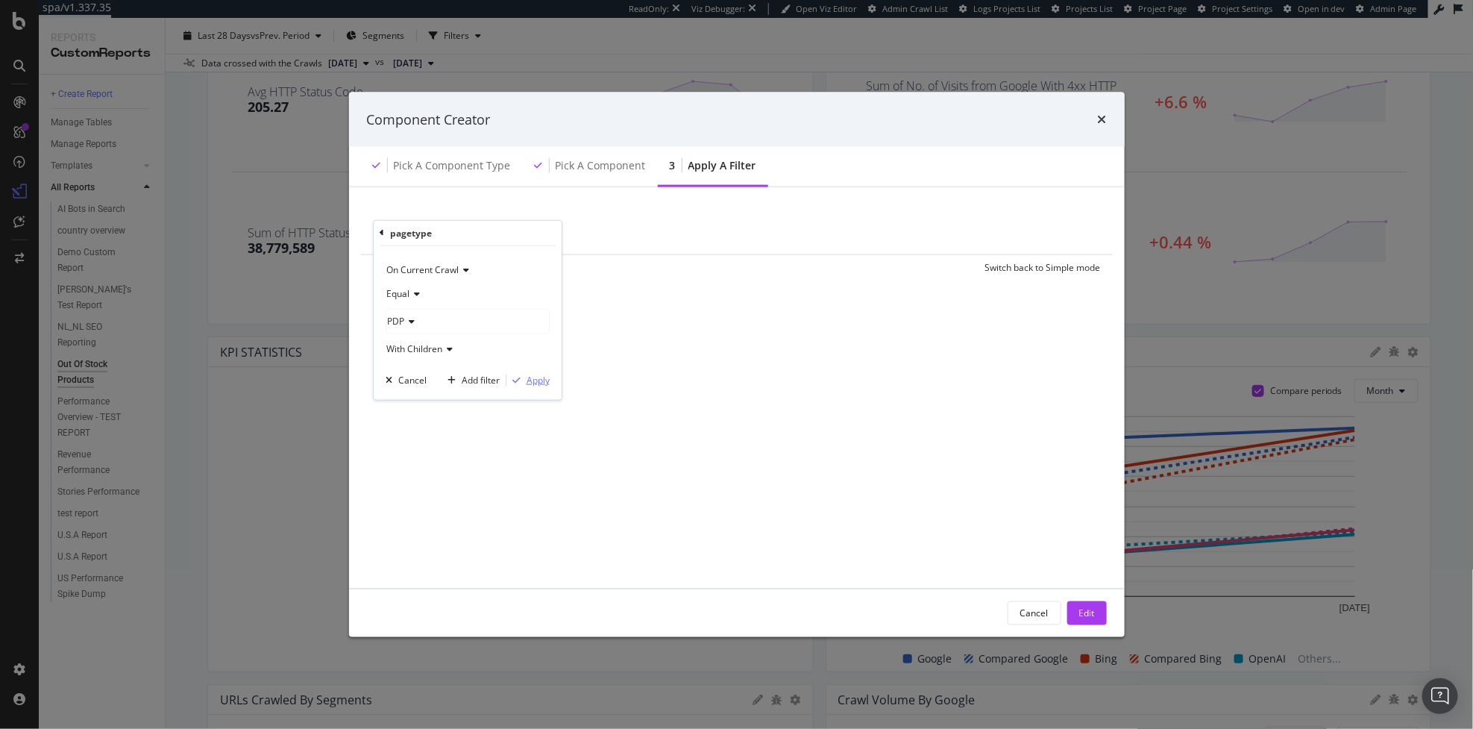
click at [535, 378] on div "Apply" at bounding box center [538, 380] width 23 height 13
click at [1099, 615] on button "Edit" at bounding box center [1087, 613] width 40 height 24
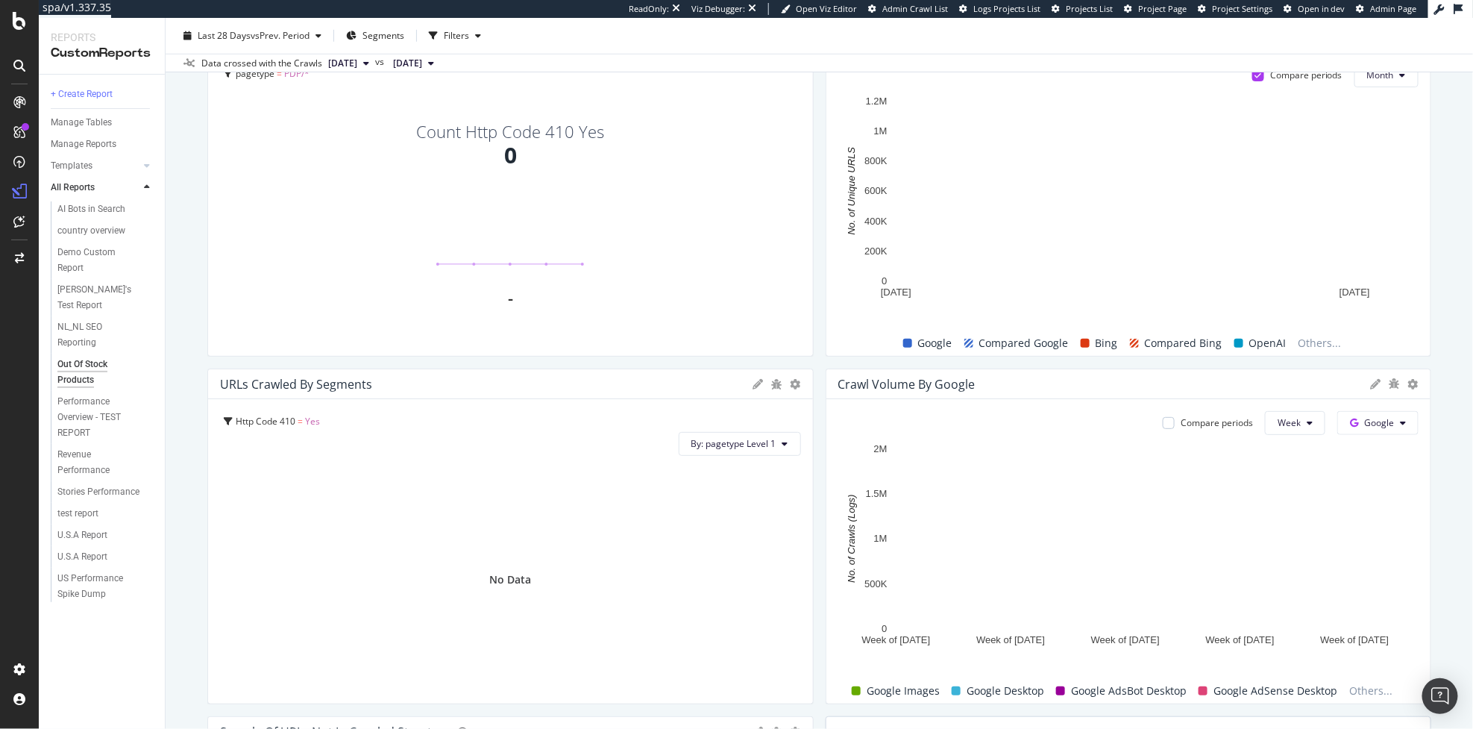
scroll to position [0, 0]
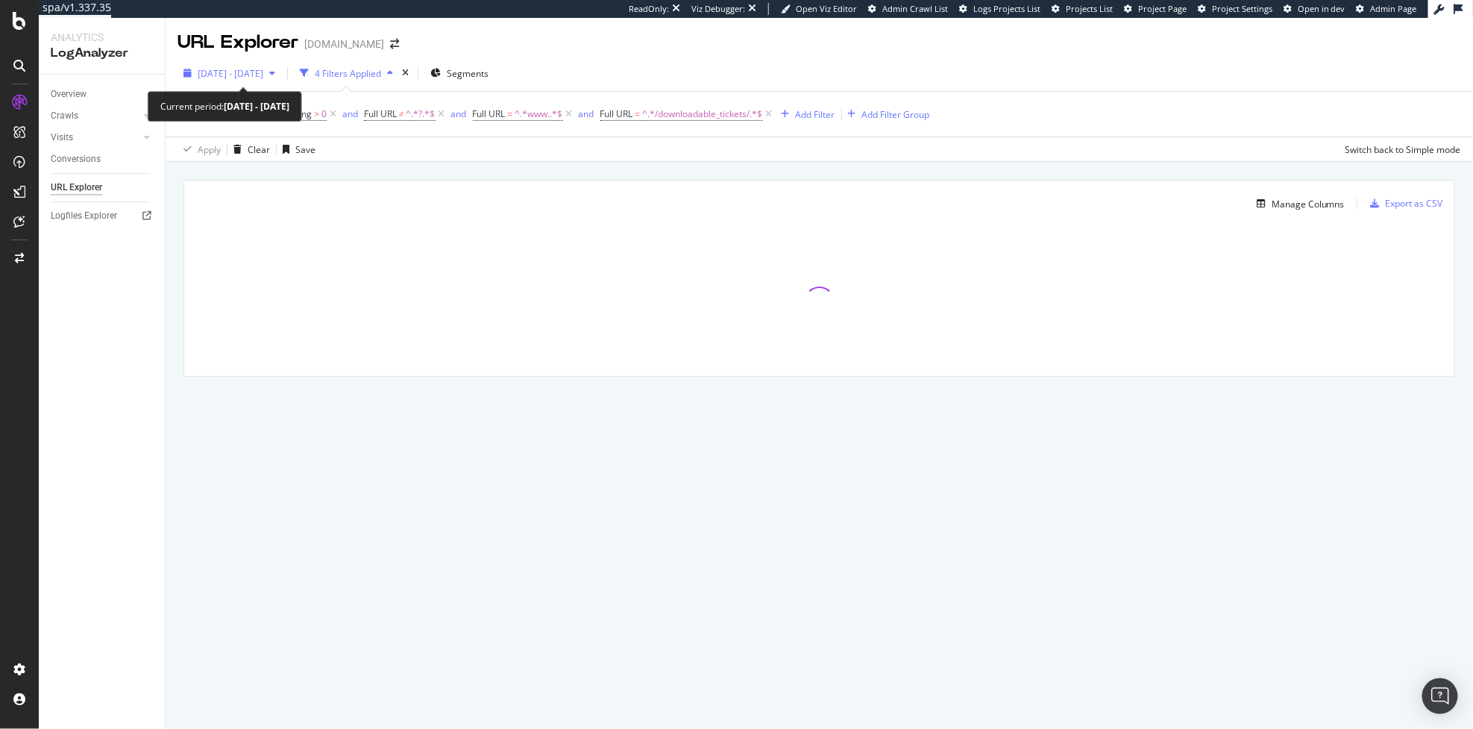
click at [236, 64] on div "2025 Jan. 9th - Apr. 8th" at bounding box center [230, 73] width 104 height 22
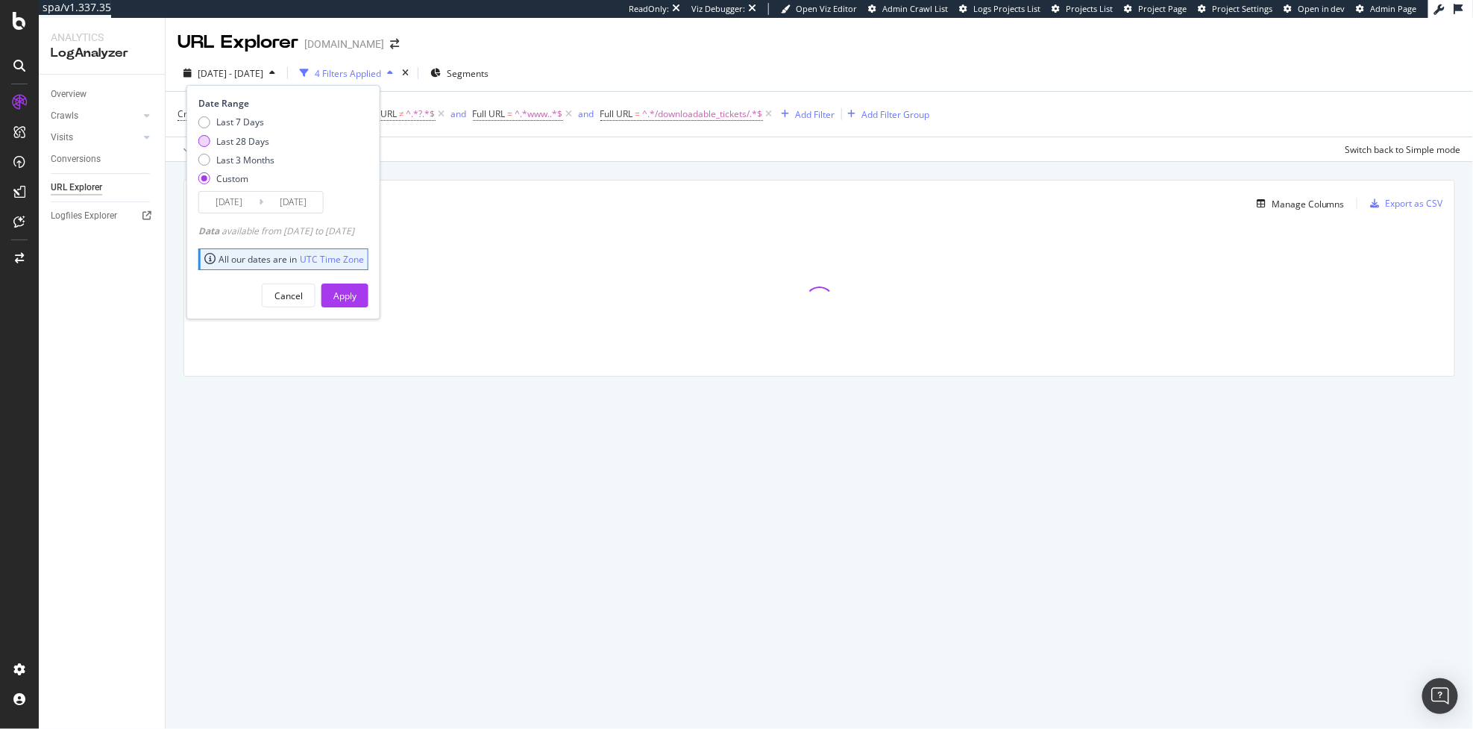
click at [255, 145] on div "Last 28 Days" at bounding box center [242, 141] width 53 height 13
type input "2025/08/21"
type input "2025/09/17"
click at [354, 292] on button "Apply" at bounding box center [345, 295] width 47 height 24
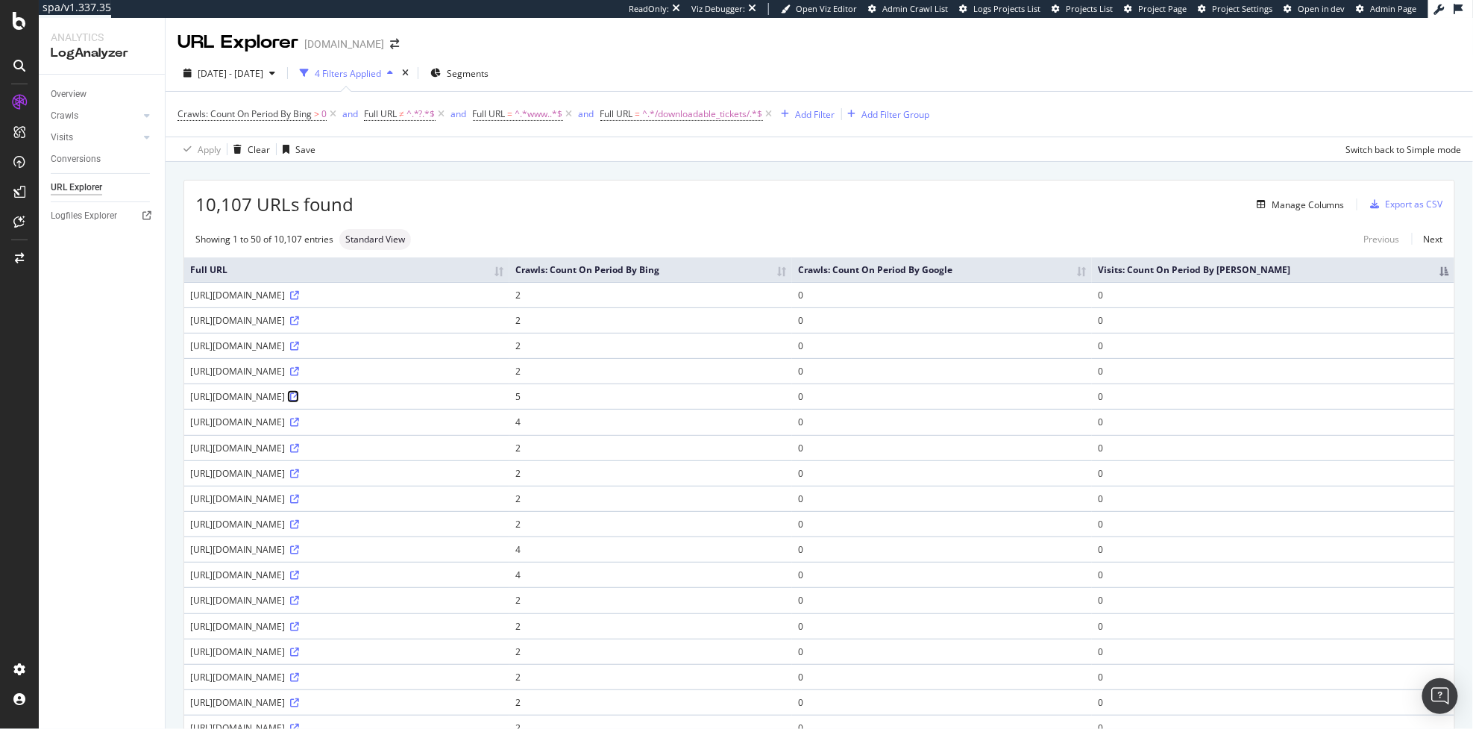
click at [299, 395] on icon at bounding box center [294, 396] width 9 height 9
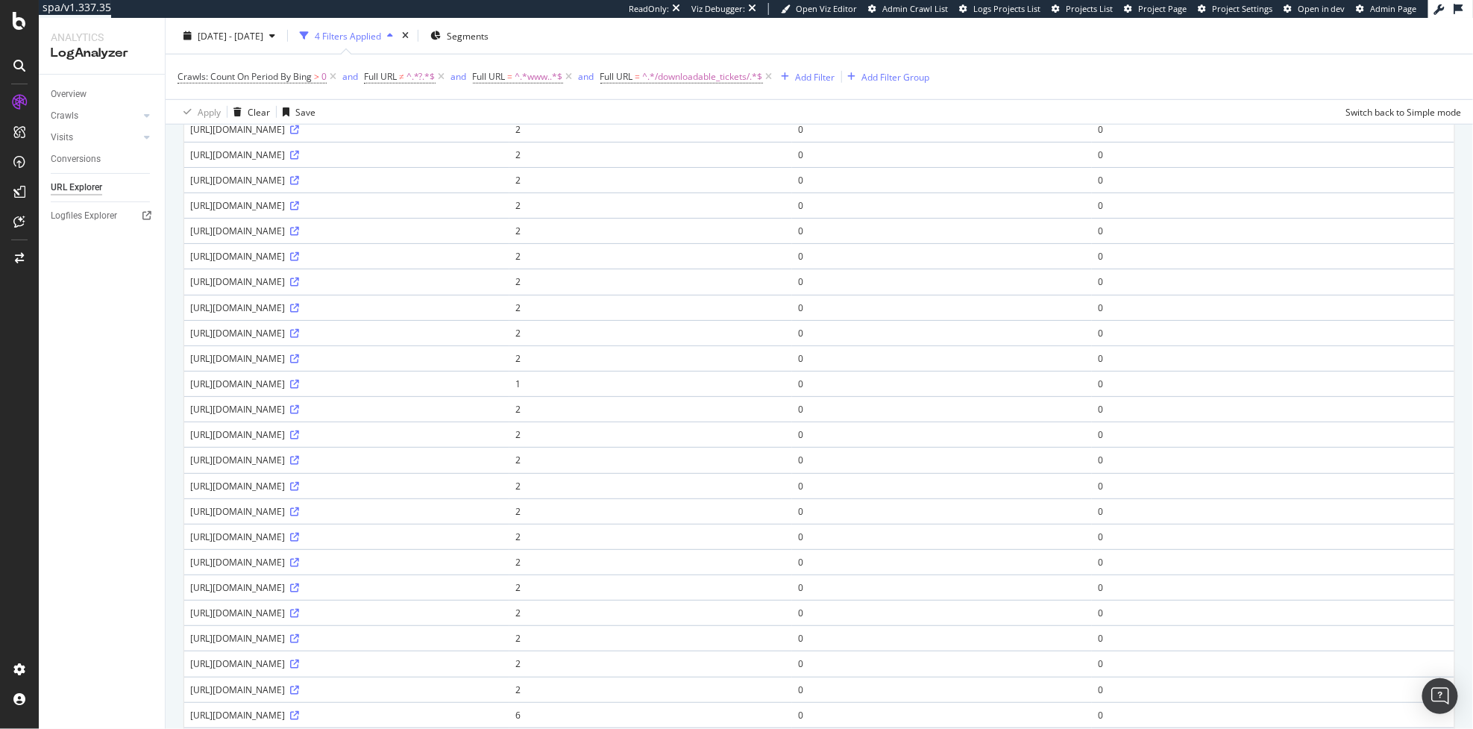
scroll to position [912, 0]
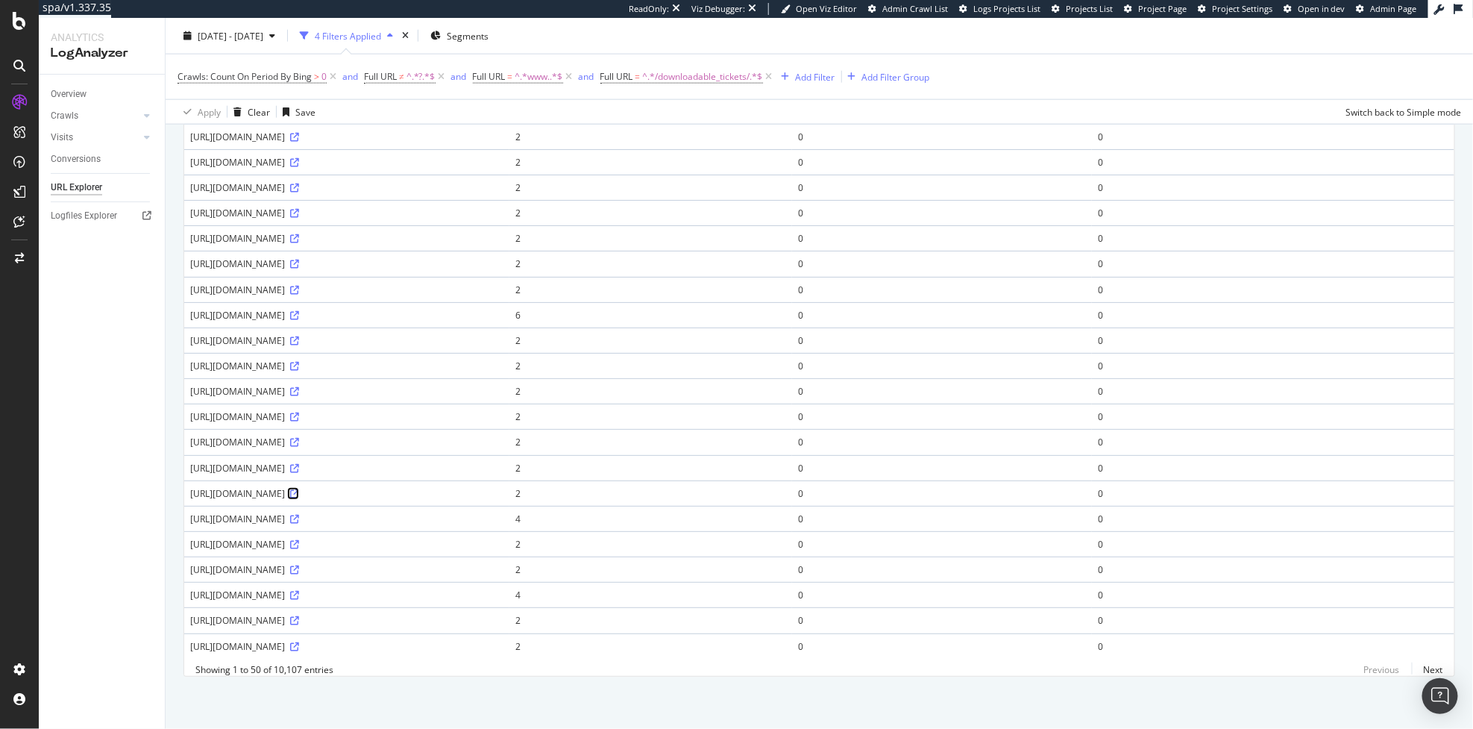
click at [299, 489] on icon at bounding box center [294, 493] width 9 height 9
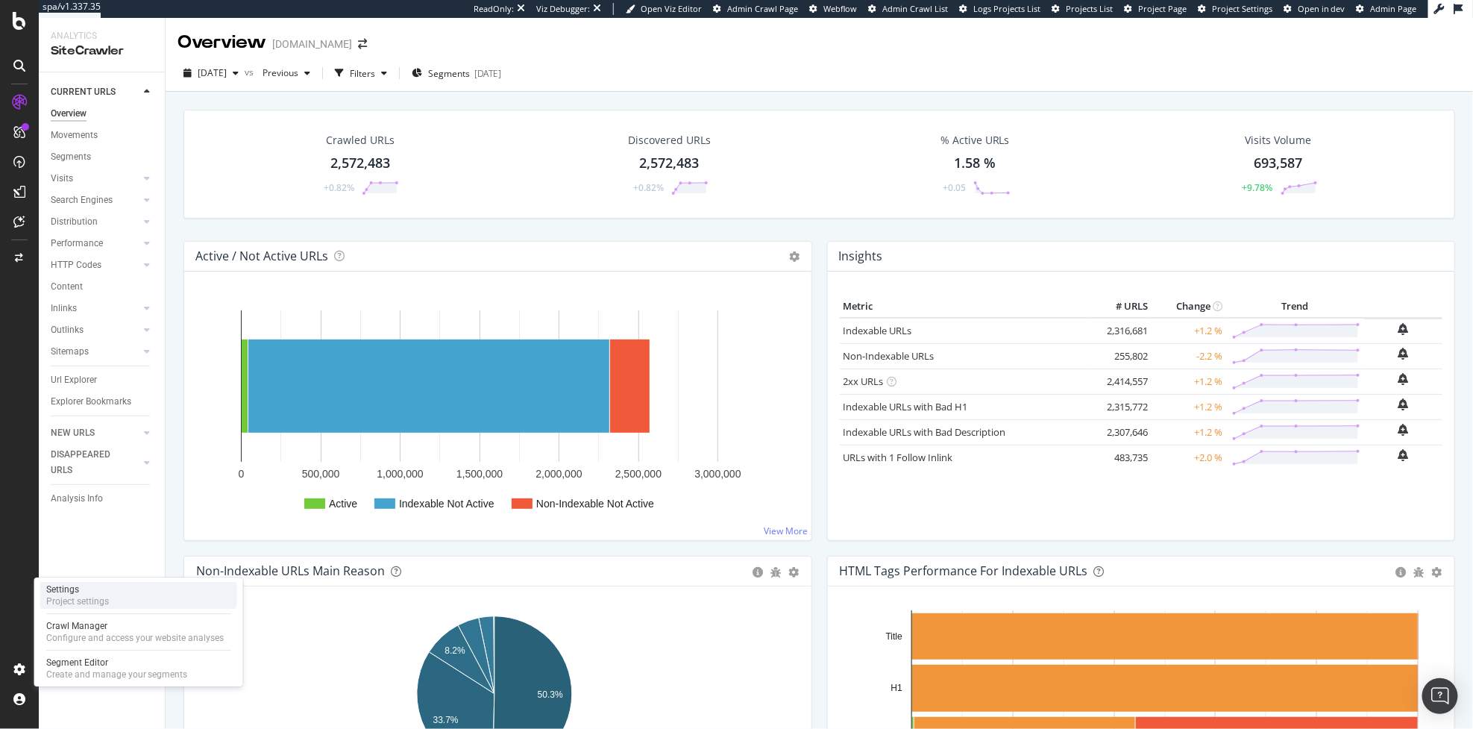
click at [124, 602] on div "Settings Project settings" at bounding box center [138, 595] width 197 height 27
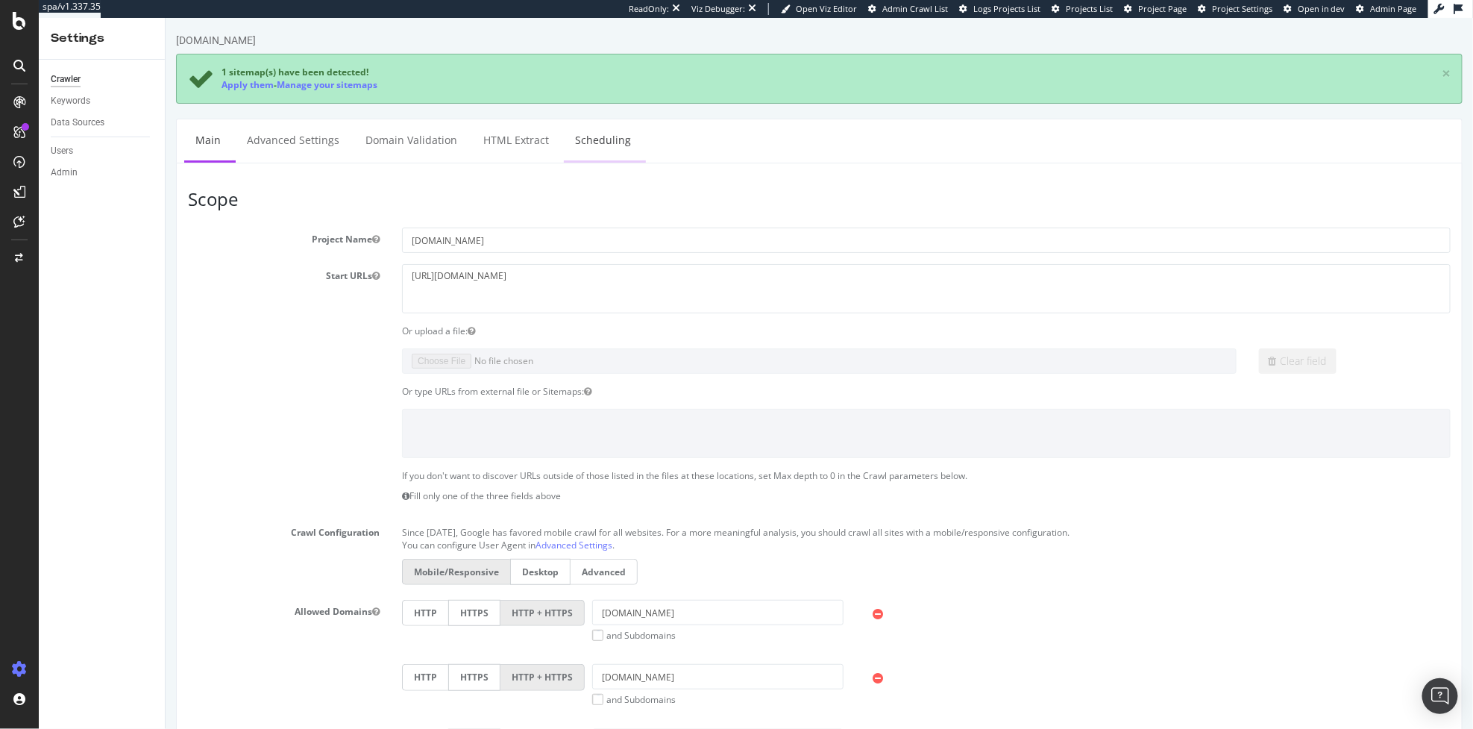
click at [583, 138] on link "Scheduling" at bounding box center [602, 139] width 78 height 41
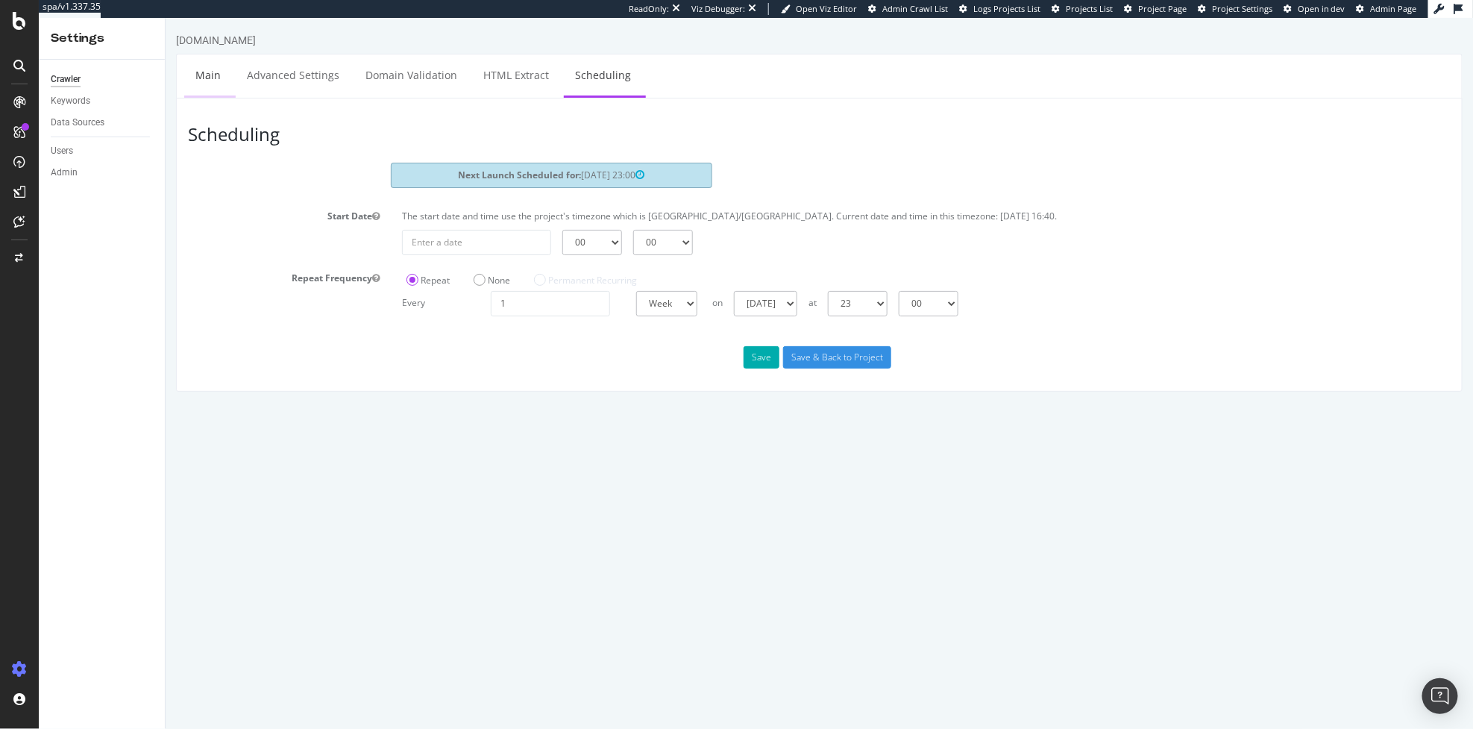
click at [217, 88] on link "Main" at bounding box center [208, 74] width 48 height 41
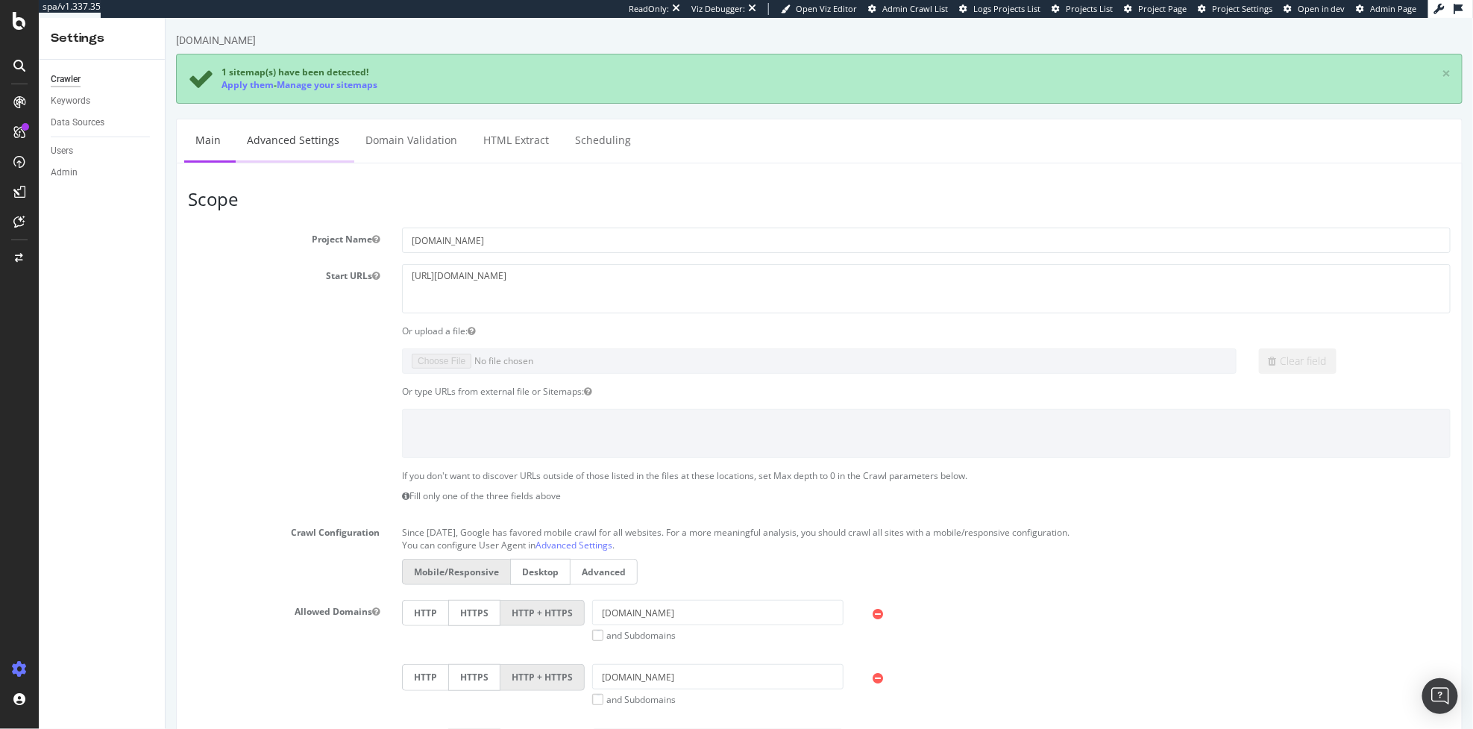
click at [262, 135] on link "Advanced Settings" at bounding box center [292, 139] width 115 height 41
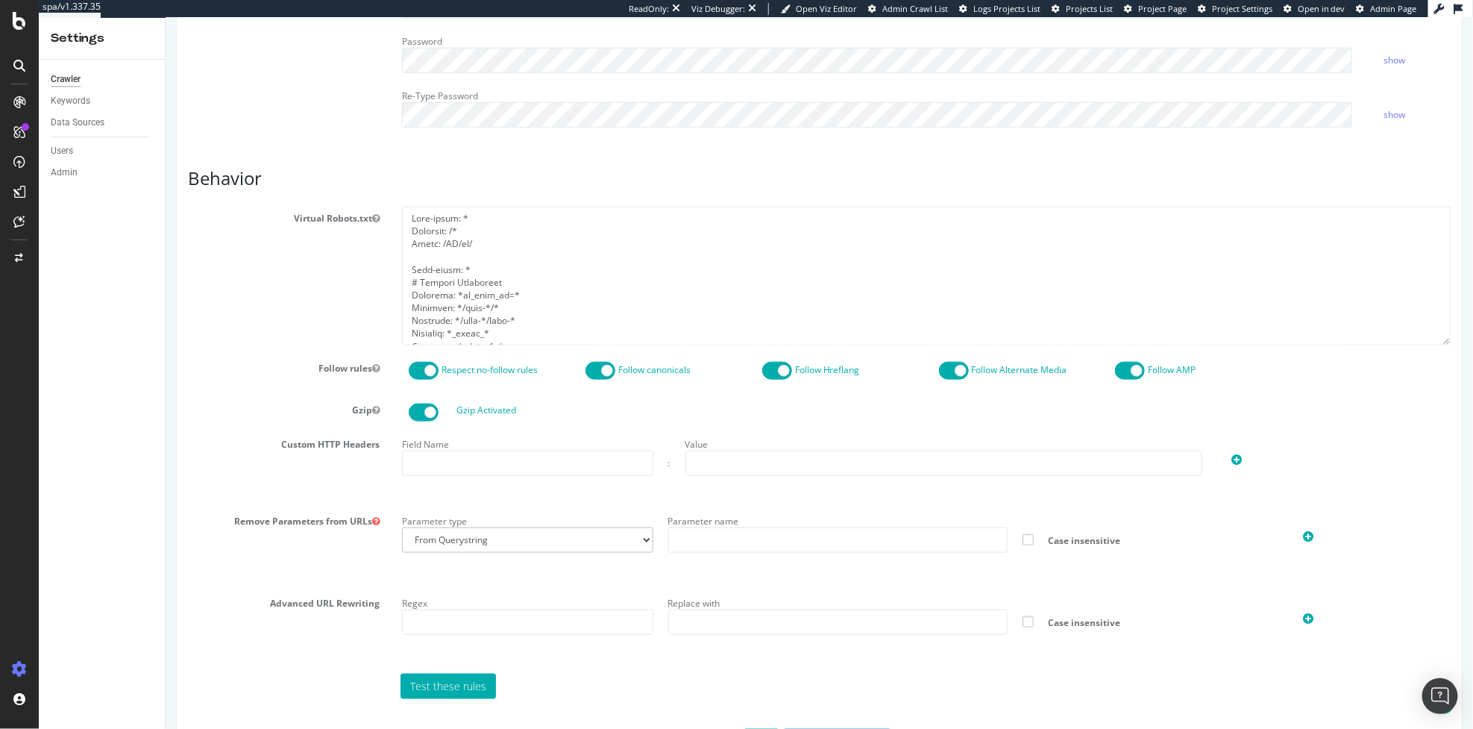
scroll to position [674, 0]
